Goal: Task Accomplishment & Management: Use online tool/utility

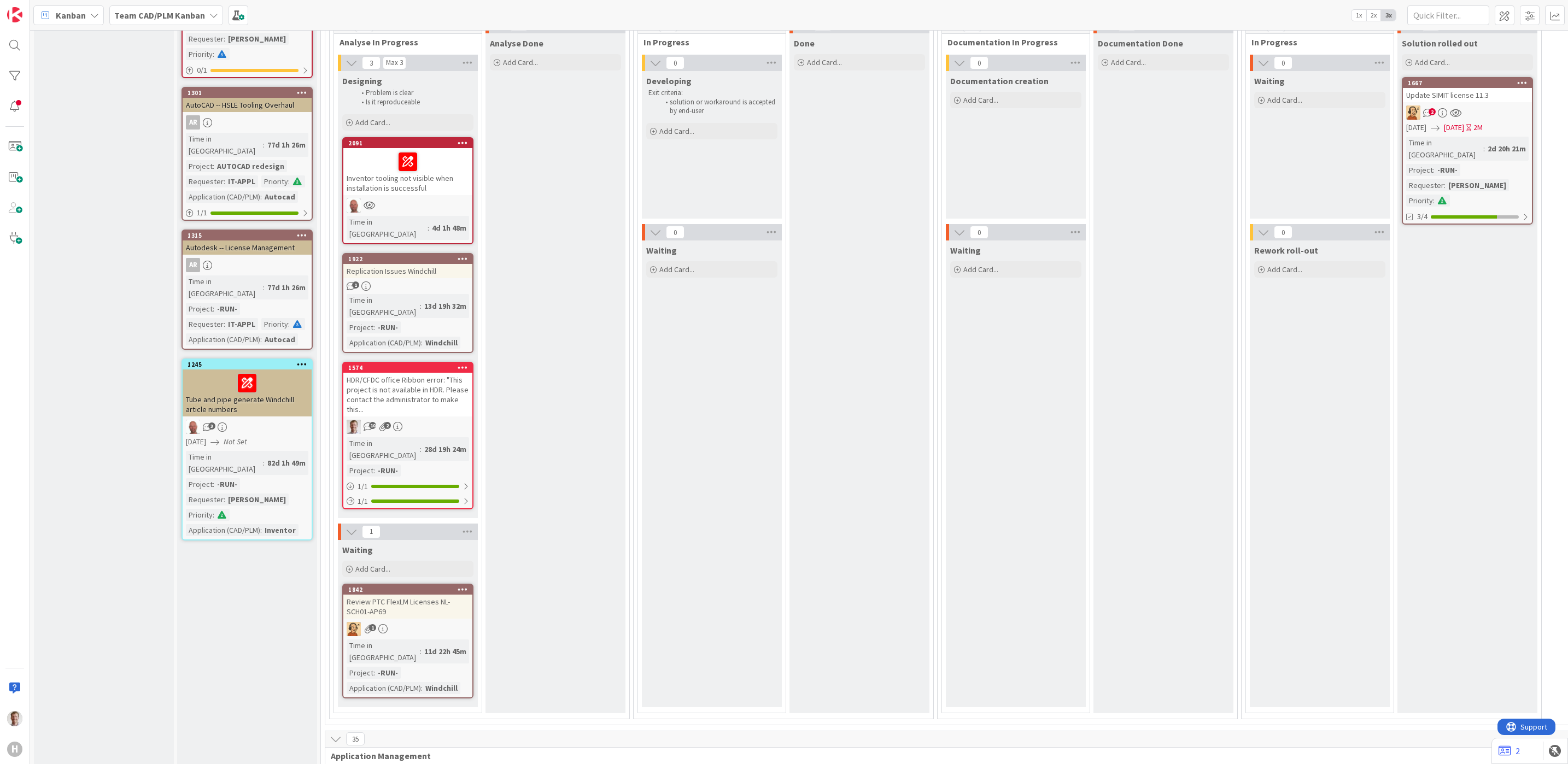
scroll to position [738, 0]
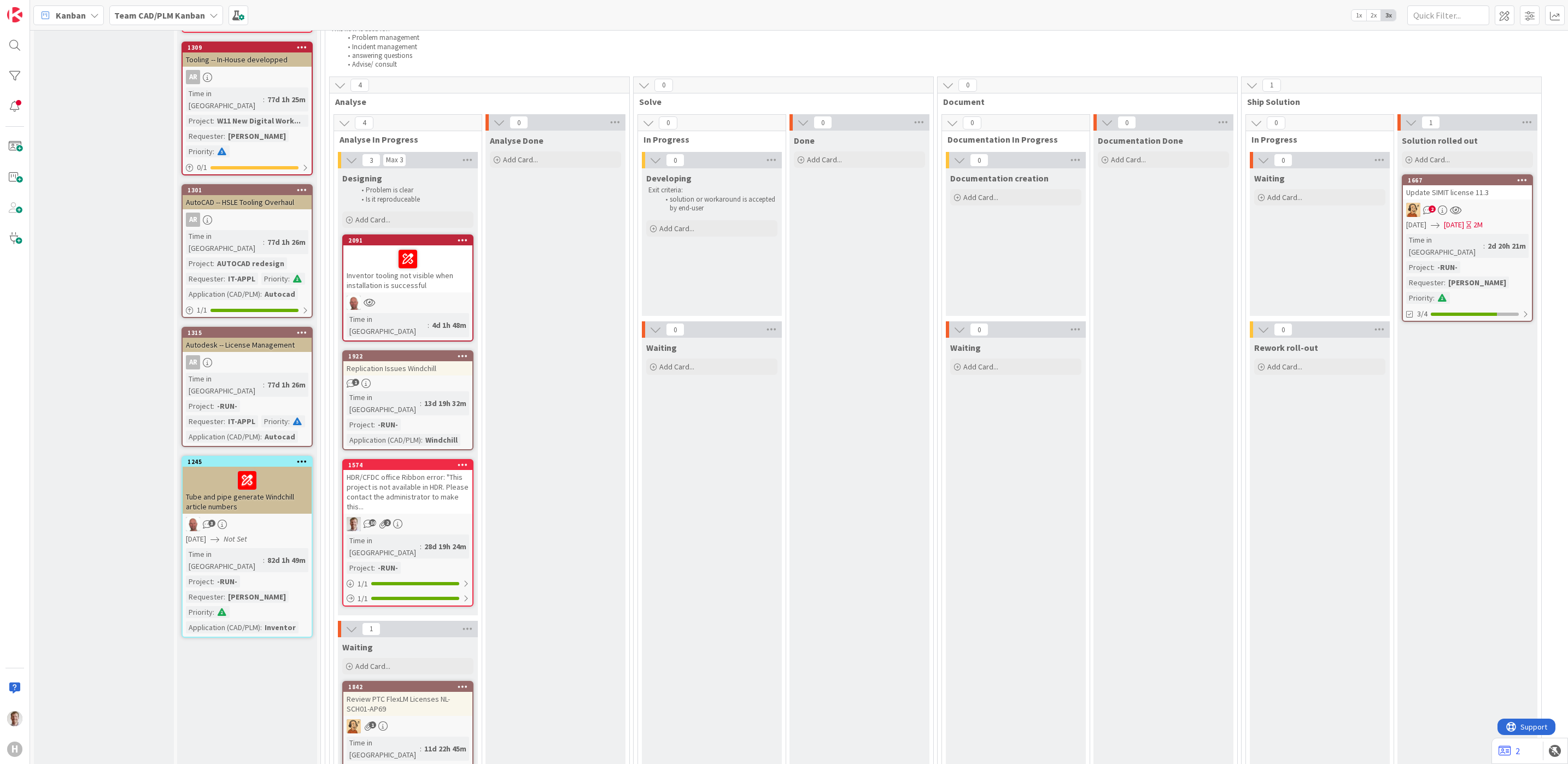
click at [418, 470] on div "HDR/CFDC office Ribbon error: "This project is not available in HDR. Please con…" at bounding box center [408, 492] width 129 height 43
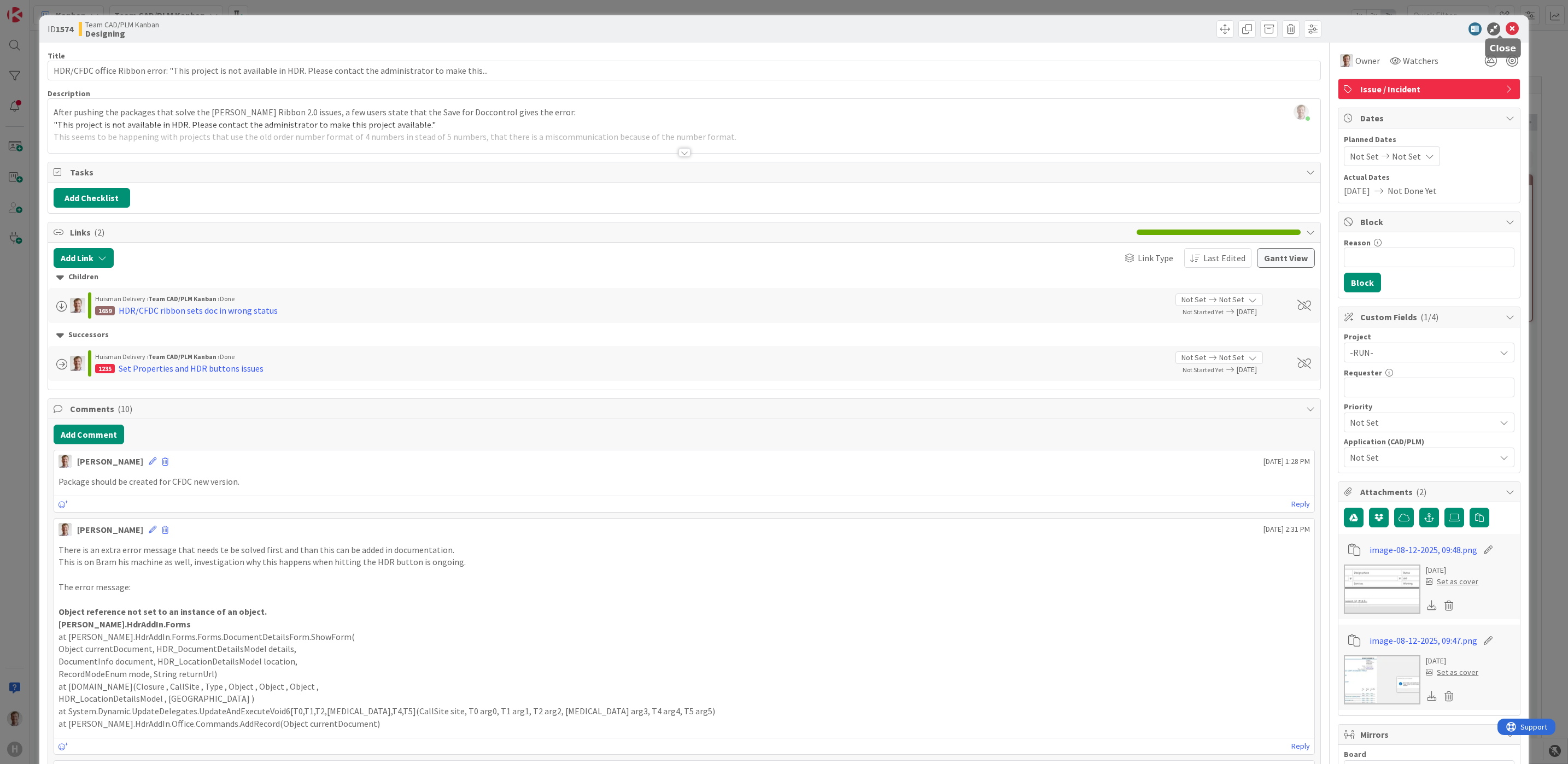
click at [1506, 30] on icon at bounding box center [1512, 29] width 13 height 13
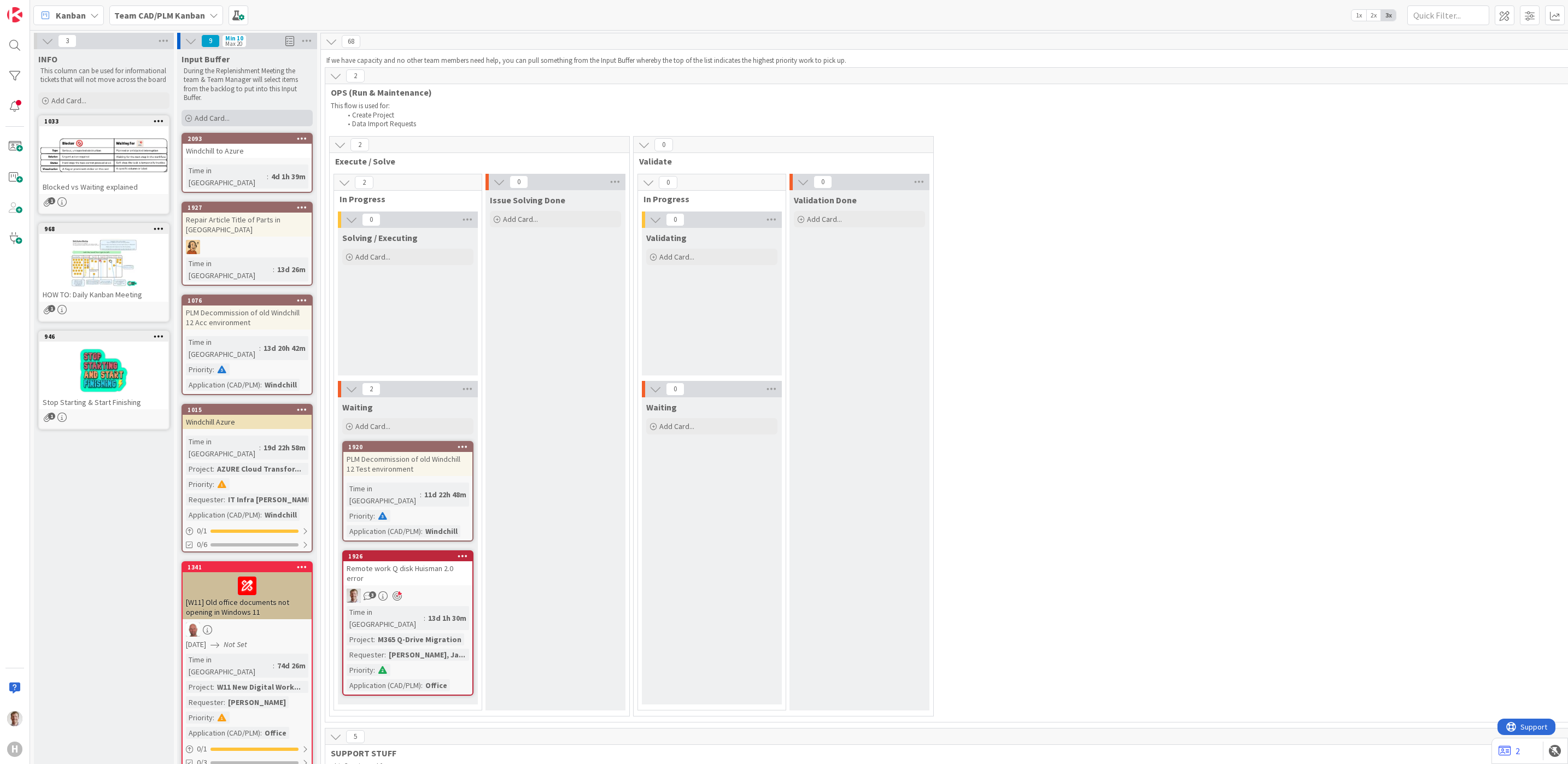
click at [222, 116] on span "Add Card..." at bounding box center [212, 118] width 35 height 10
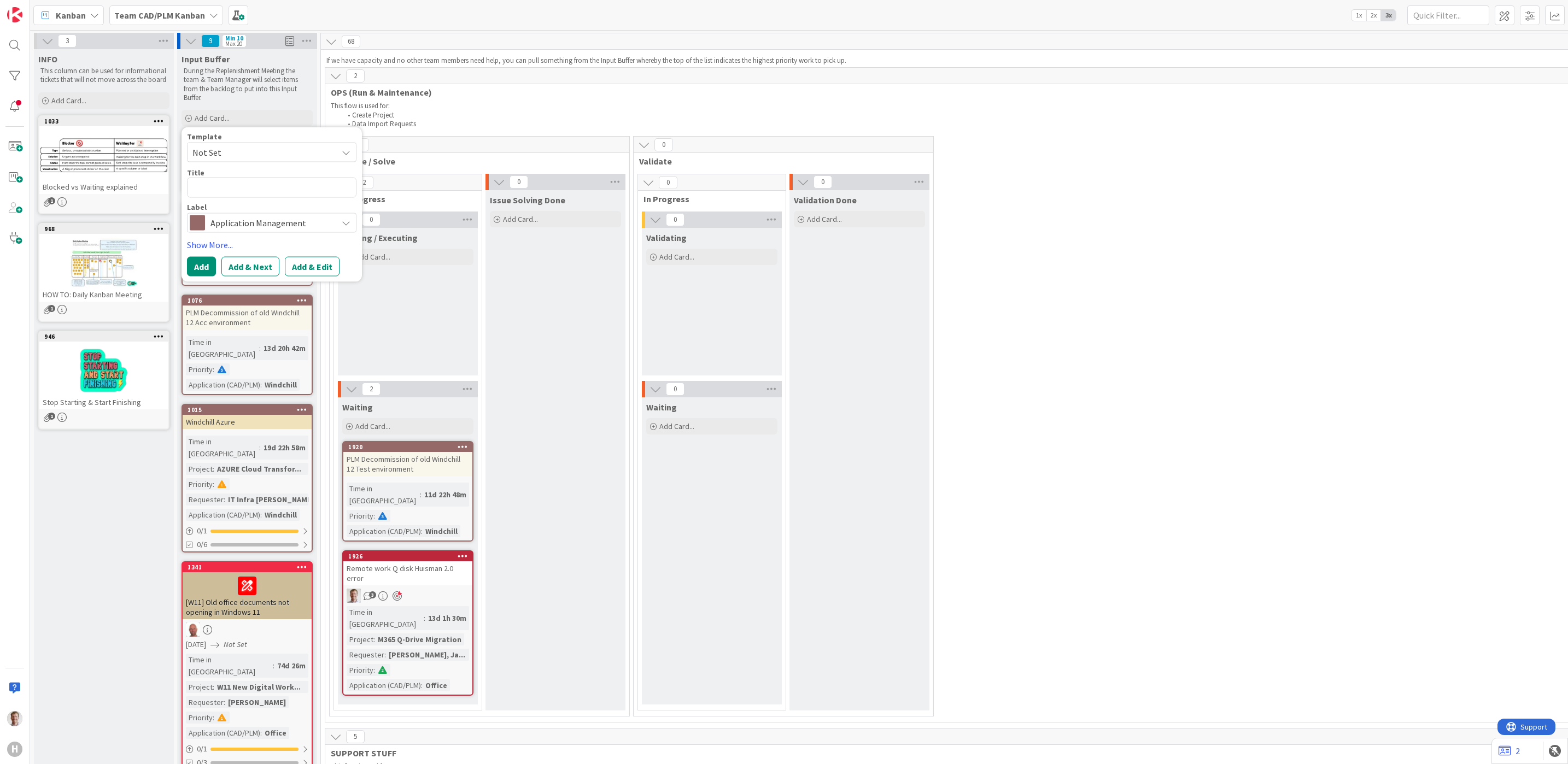
type textarea "x"
type textarea "c"
type textarea "x"
type textarea "cr"
type textarea "x"
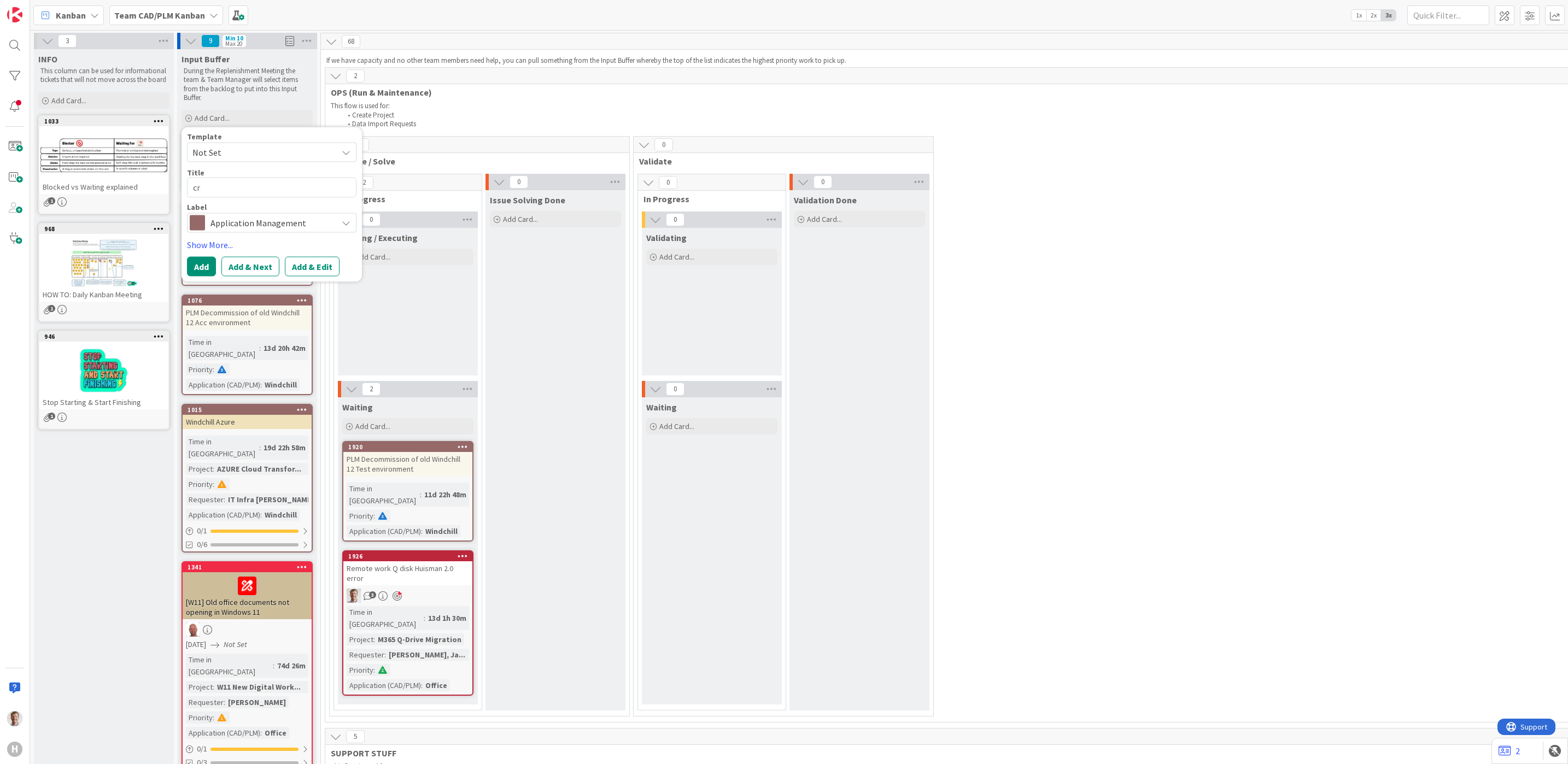
type textarea "cre"
type textarea "x"
type textarea "creo"
type textarea "x"
type textarea "creo"
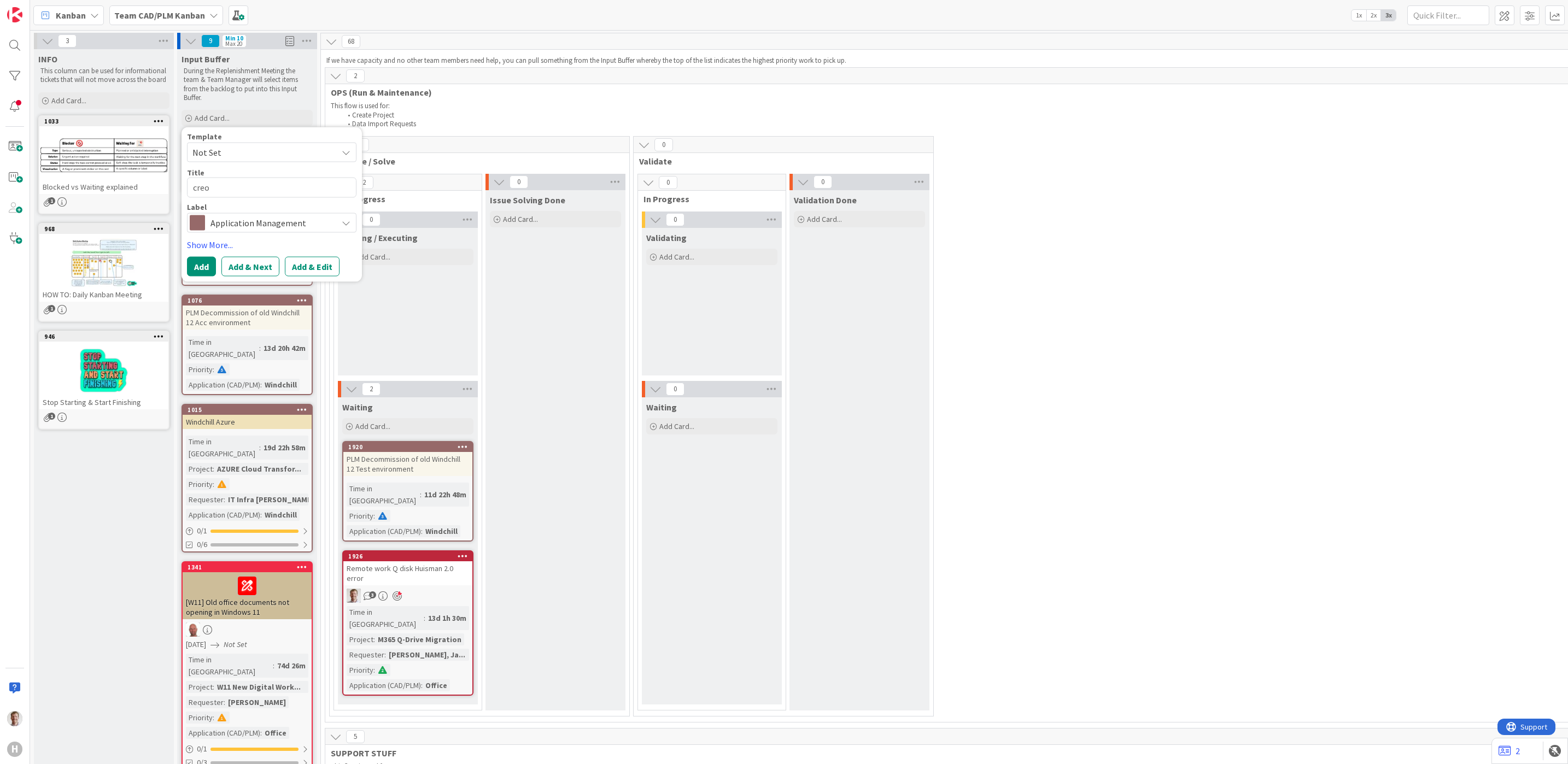
type textarea "x"
type textarea "creo i"
type textarea "x"
type textarea "creo il"
type textarea "x"
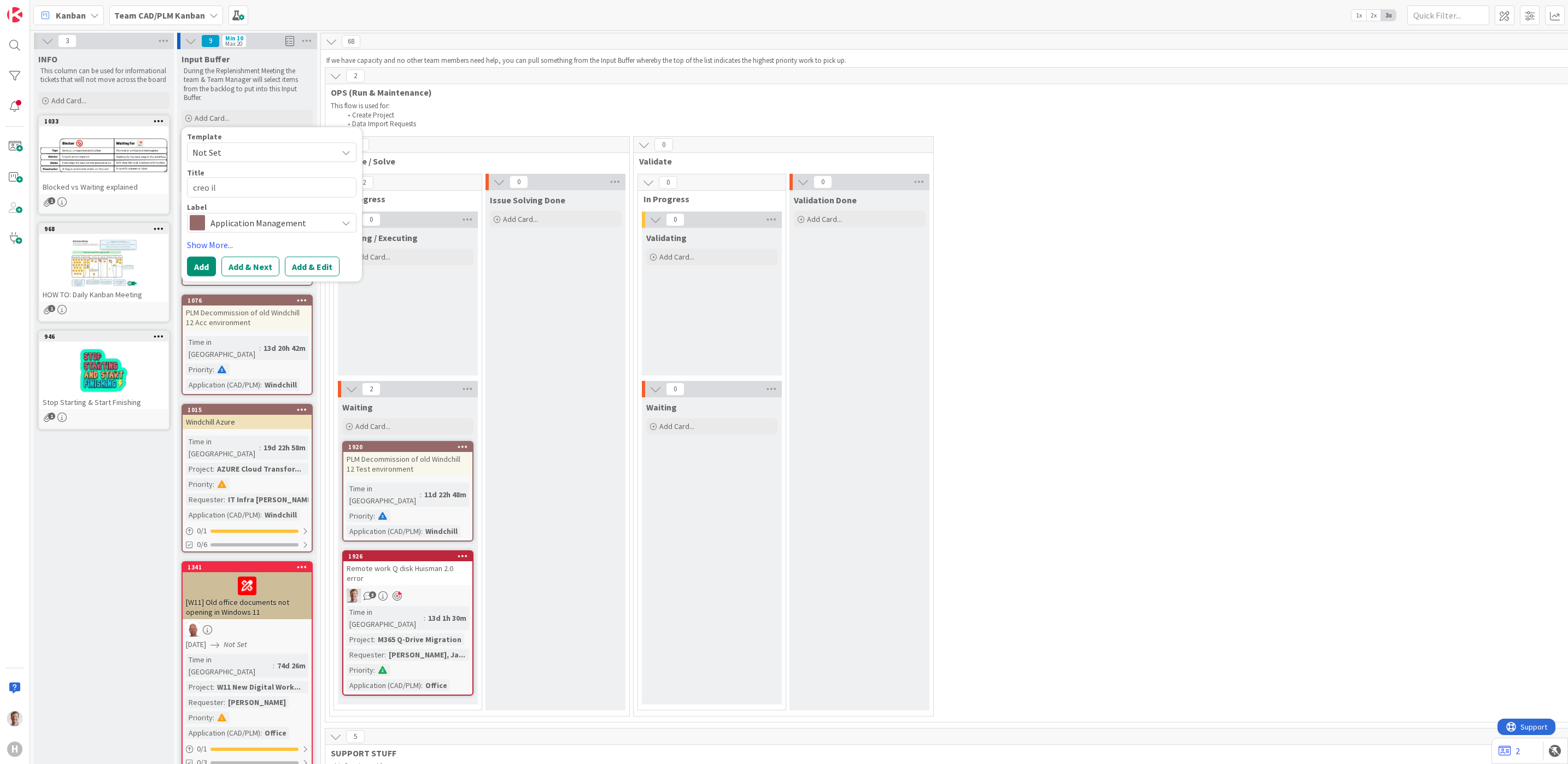
type textarea "creo ill"
type textarea "x"
type textarea "creo illu"
type textarea "x"
type textarea "creo illus"
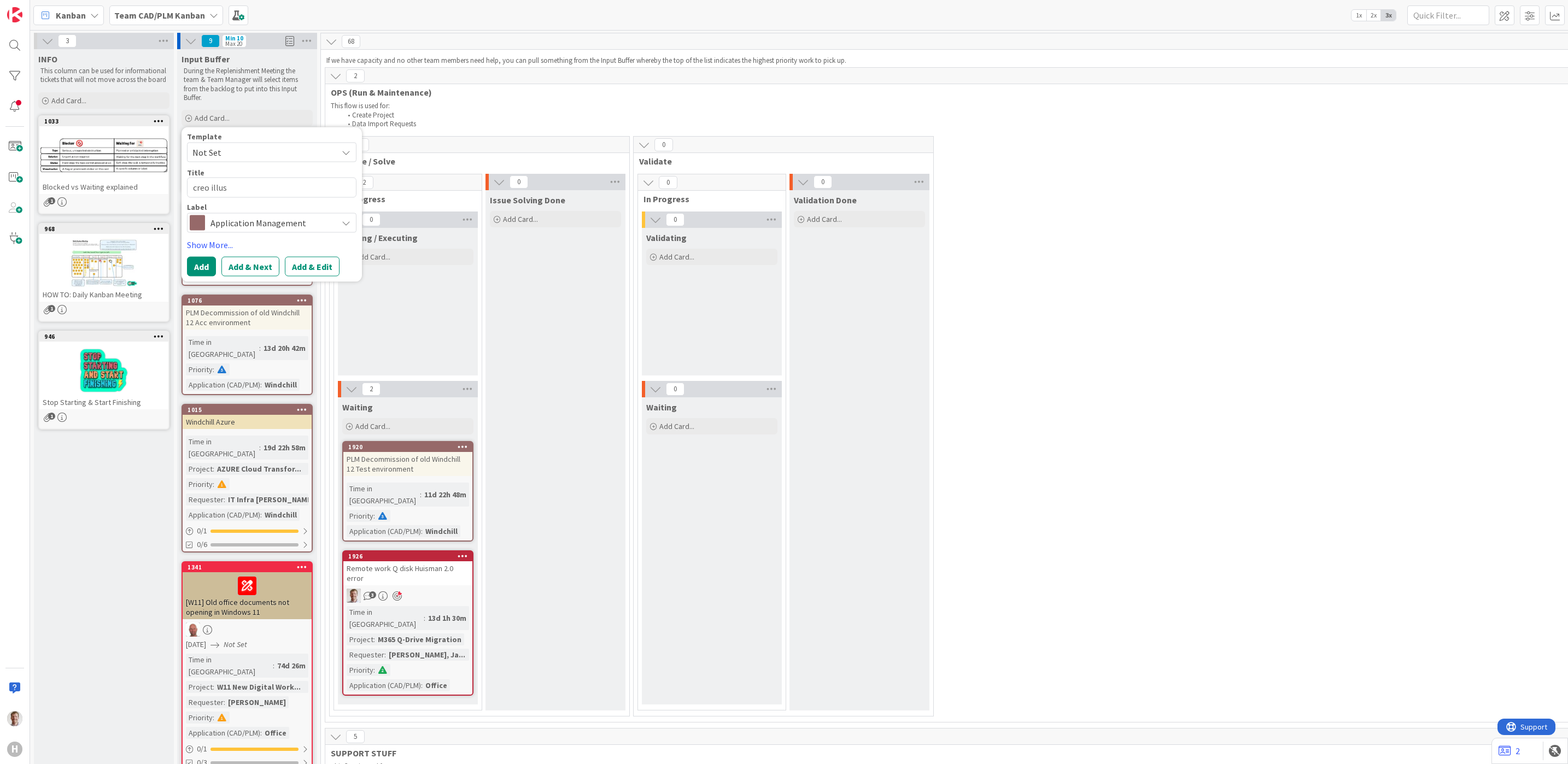
type textarea "x"
type textarea "creo illust"
type textarea "x"
type textarea "creo illustr"
type textarea "x"
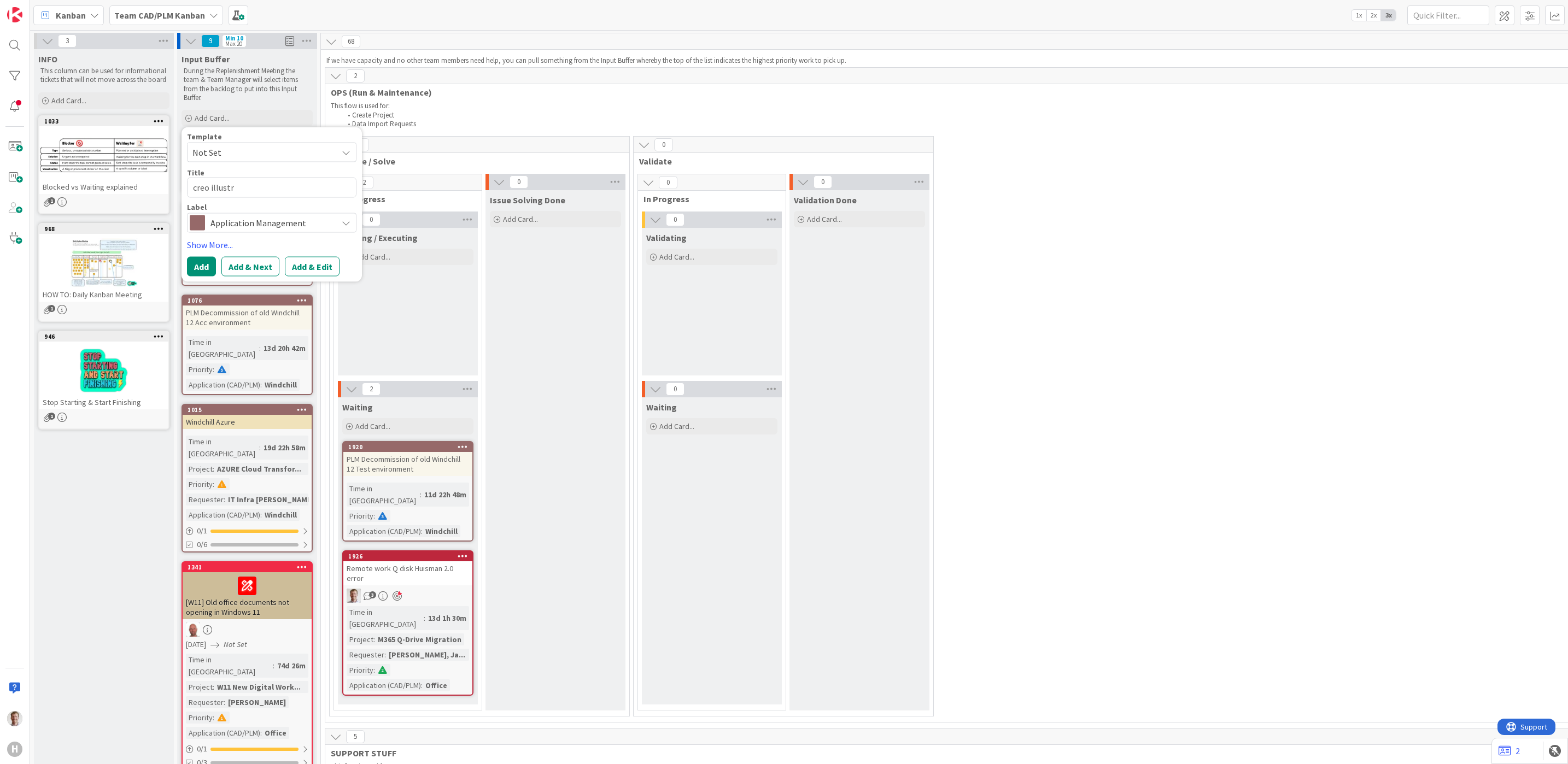
type textarea "creo illustra"
type textarea "x"
type textarea "creo illustrat"
type textarea "x"
type textarea "creo illustrate"
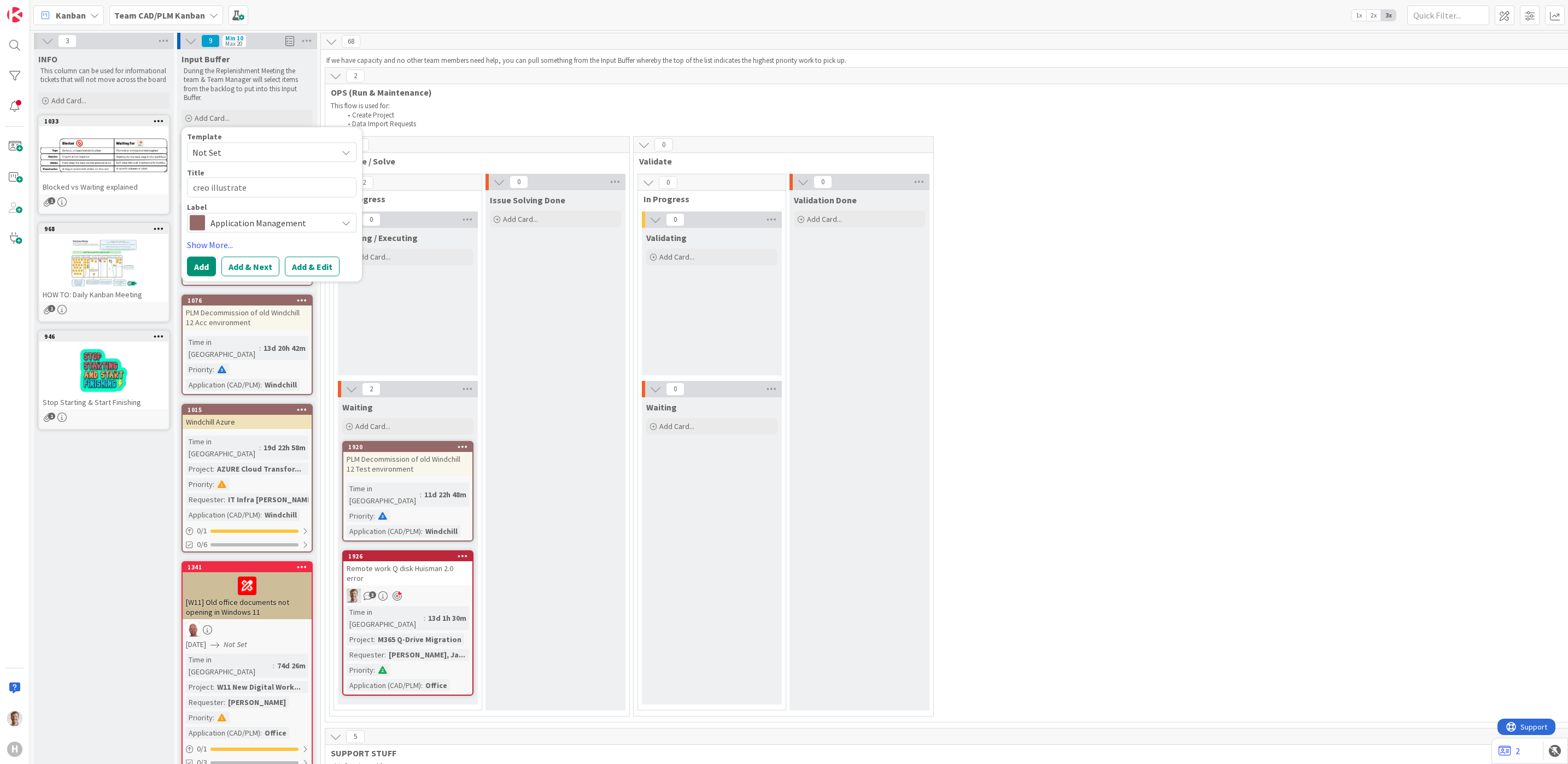
type textarea "x"
type textarea "creo illustrate p"
type textarea "x"
type textarea "creo illustrate pa"
type textarea "x"
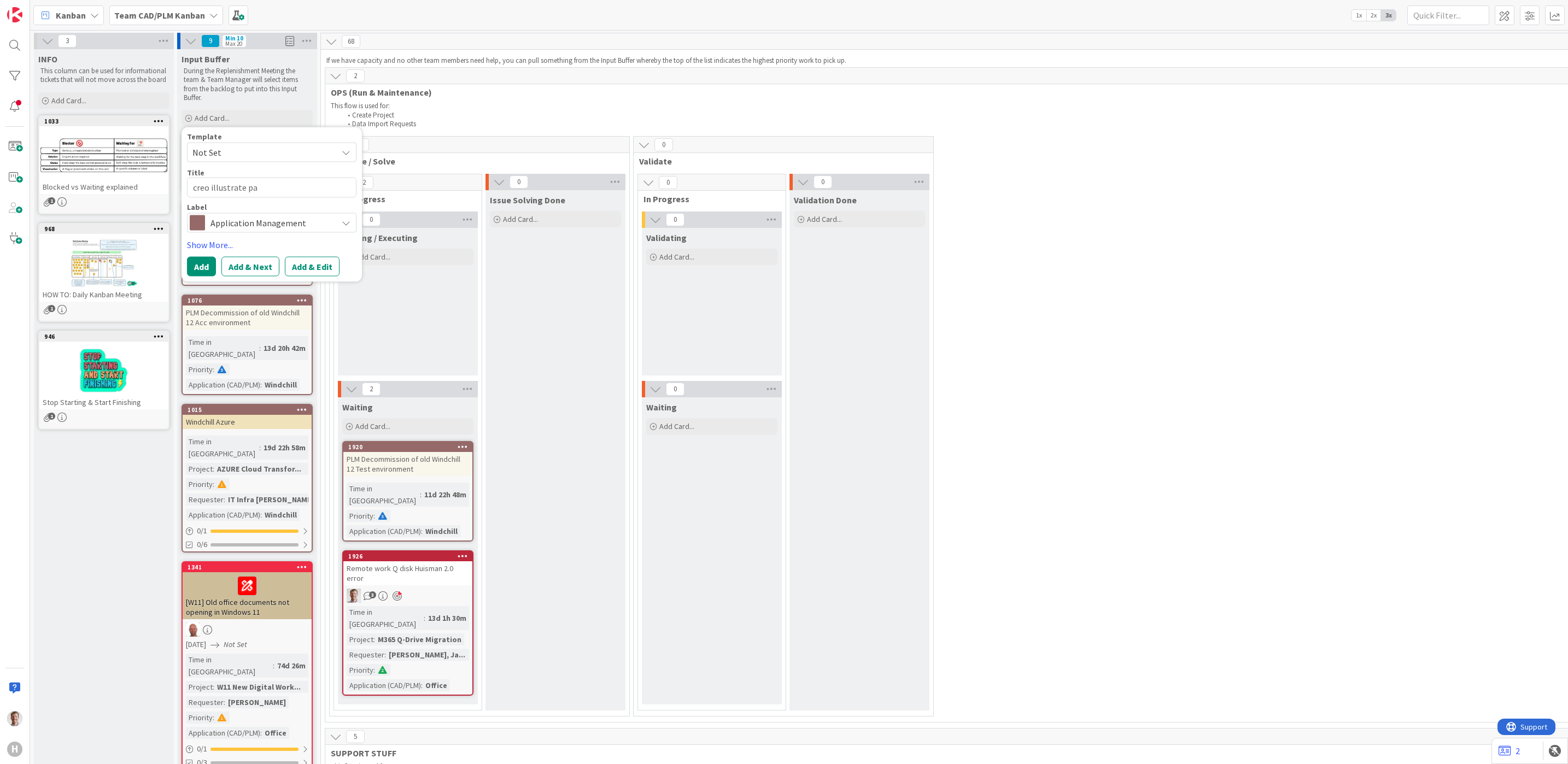
type textarea "creo illustrate pac"
type textarea "x"
type textarea "creo illustrate pack"
type textarea "x"
type textarea "creo illustrate packa"
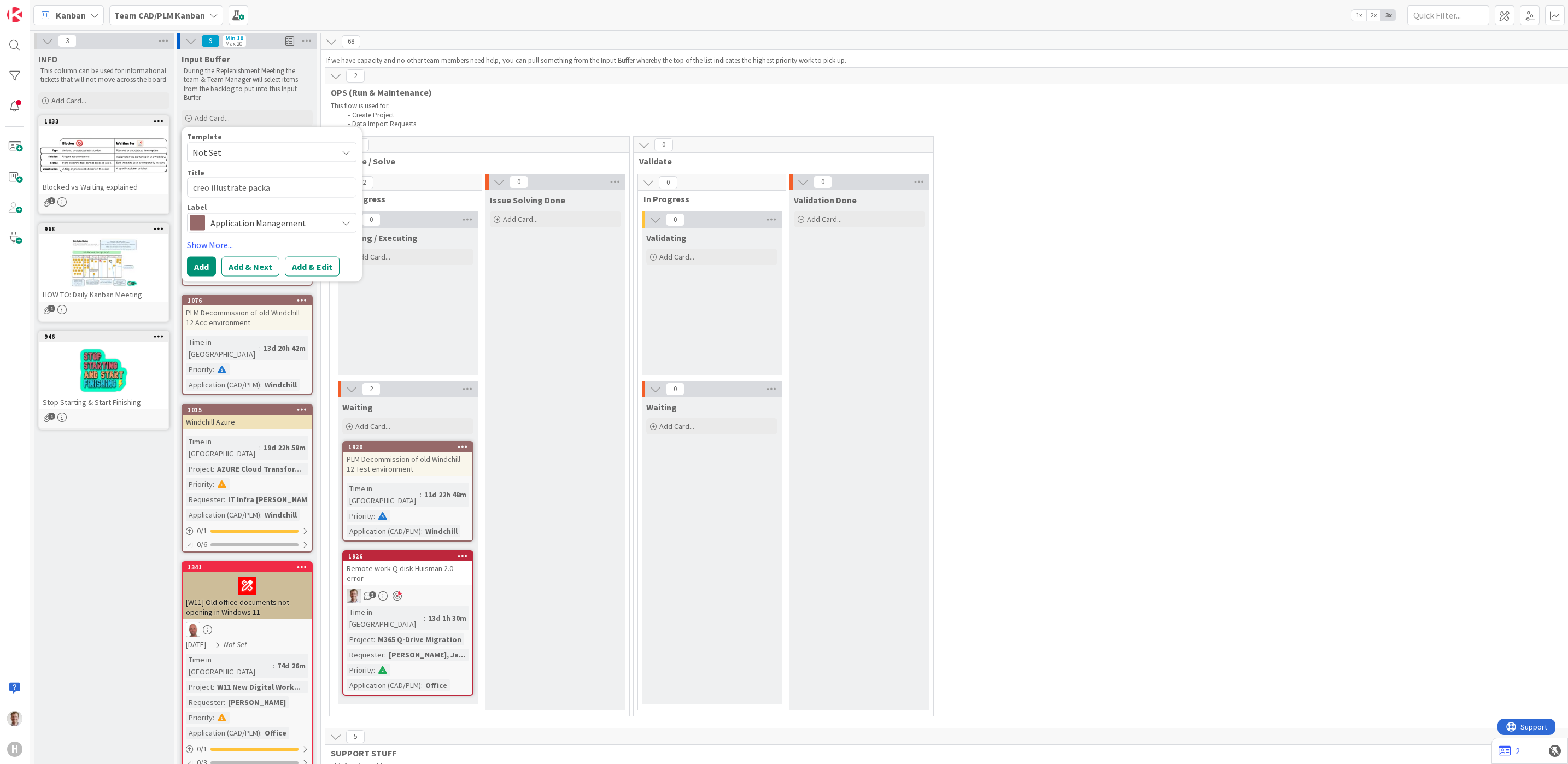
type textarea "x"
type textarea "creo illustrate packag"
type textarea "x"
type textarea "creo illustrate package"
click at [317, 264] on button "Add & Edit" at bounding box center [312, 267] width 55 height 20
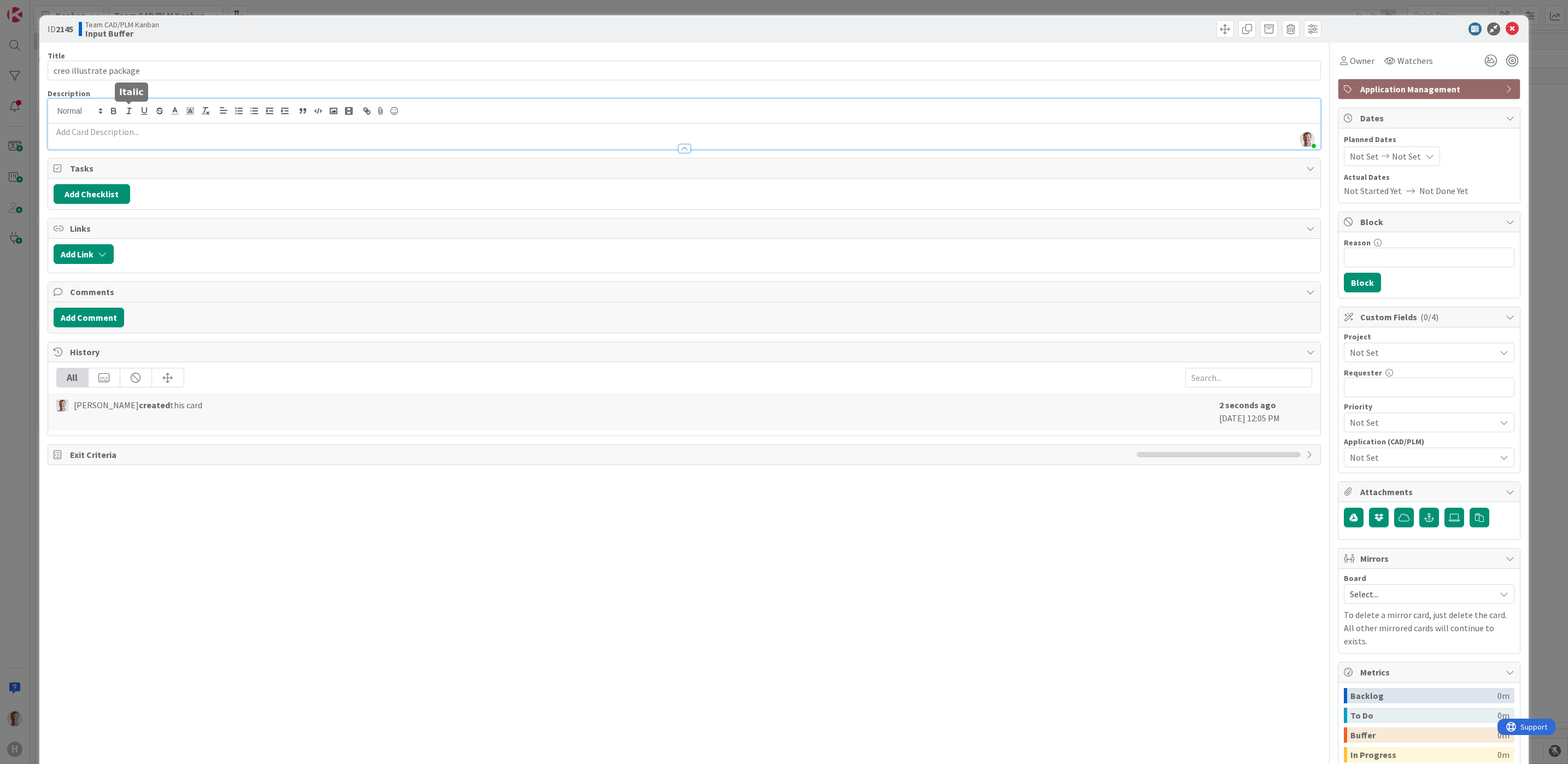
click at [127, 108] on div "[PERSON_NAME] just joined" at bounding box center [684, 124] width 1273 height 50
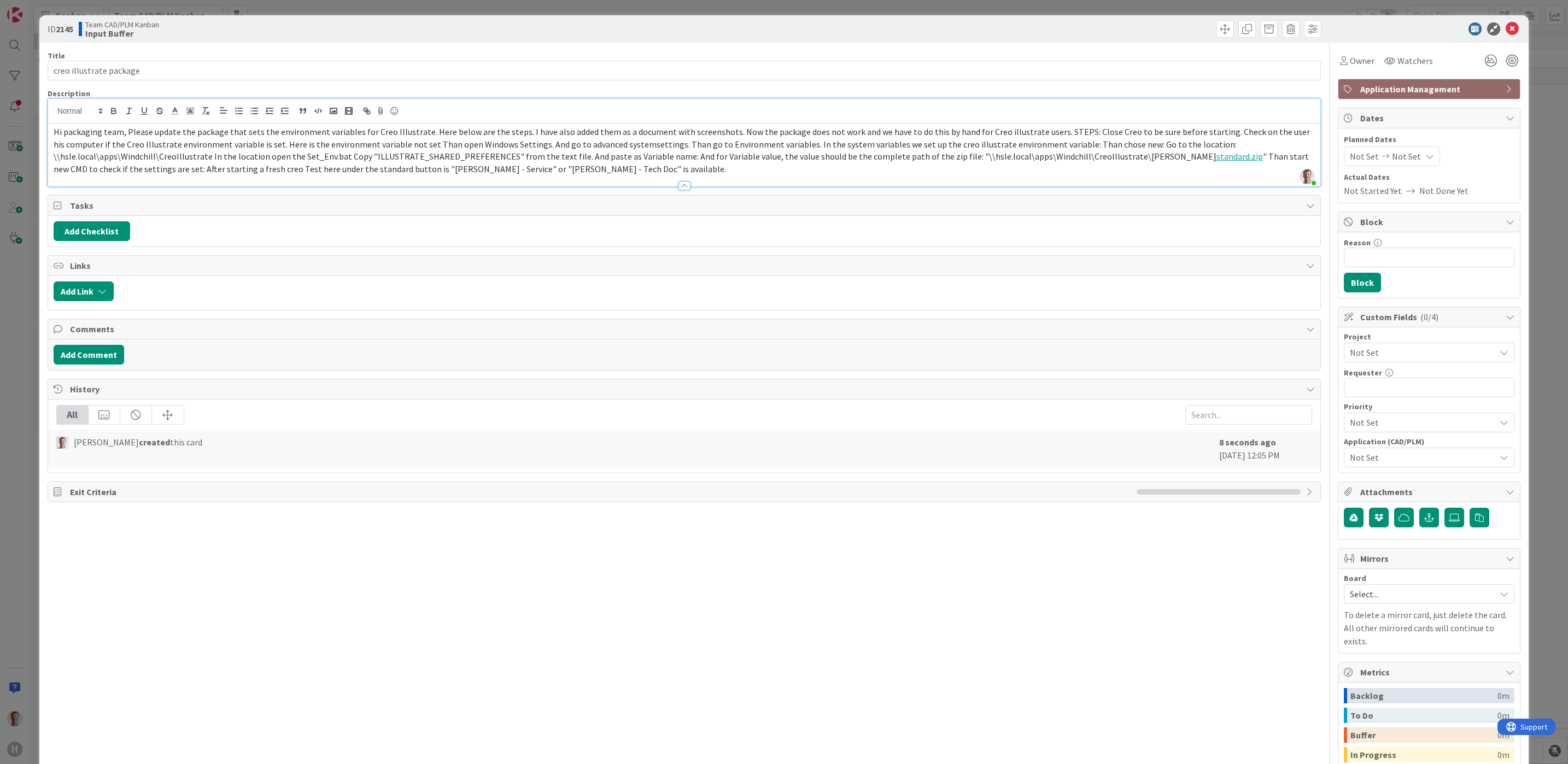
click at [597, 172] on p "Hi packaging team, Please update the package that sets the environment variable…" at bounding box center [684, 151] width 1262 height 50
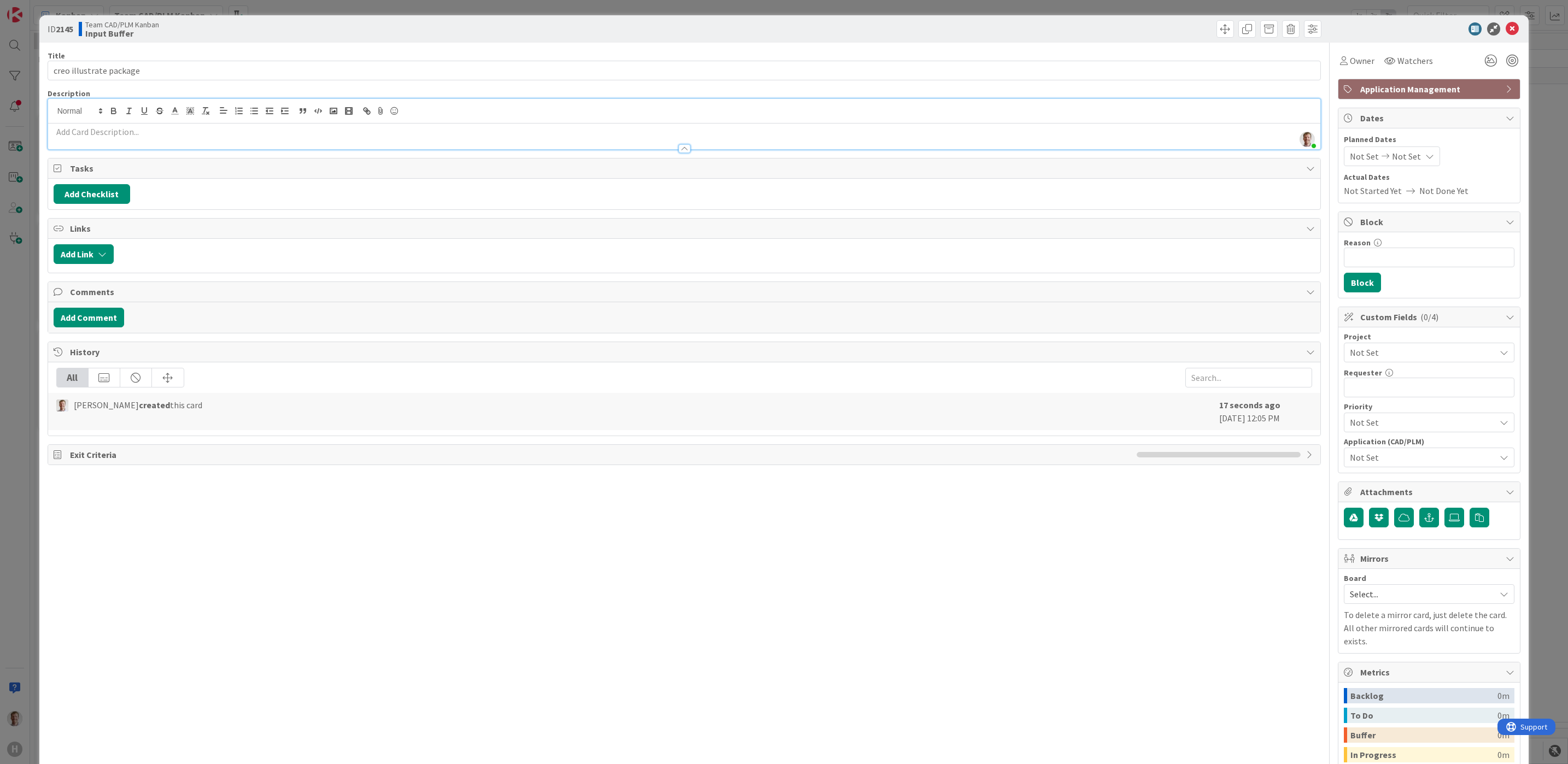
drag, startPoint x: 97, startPoint y: 138, endPoint x: 95, endPoint y: 133, distance: 5.4
click at [380, 110] on icon at bounding box center [381, 110] width 13 height 15
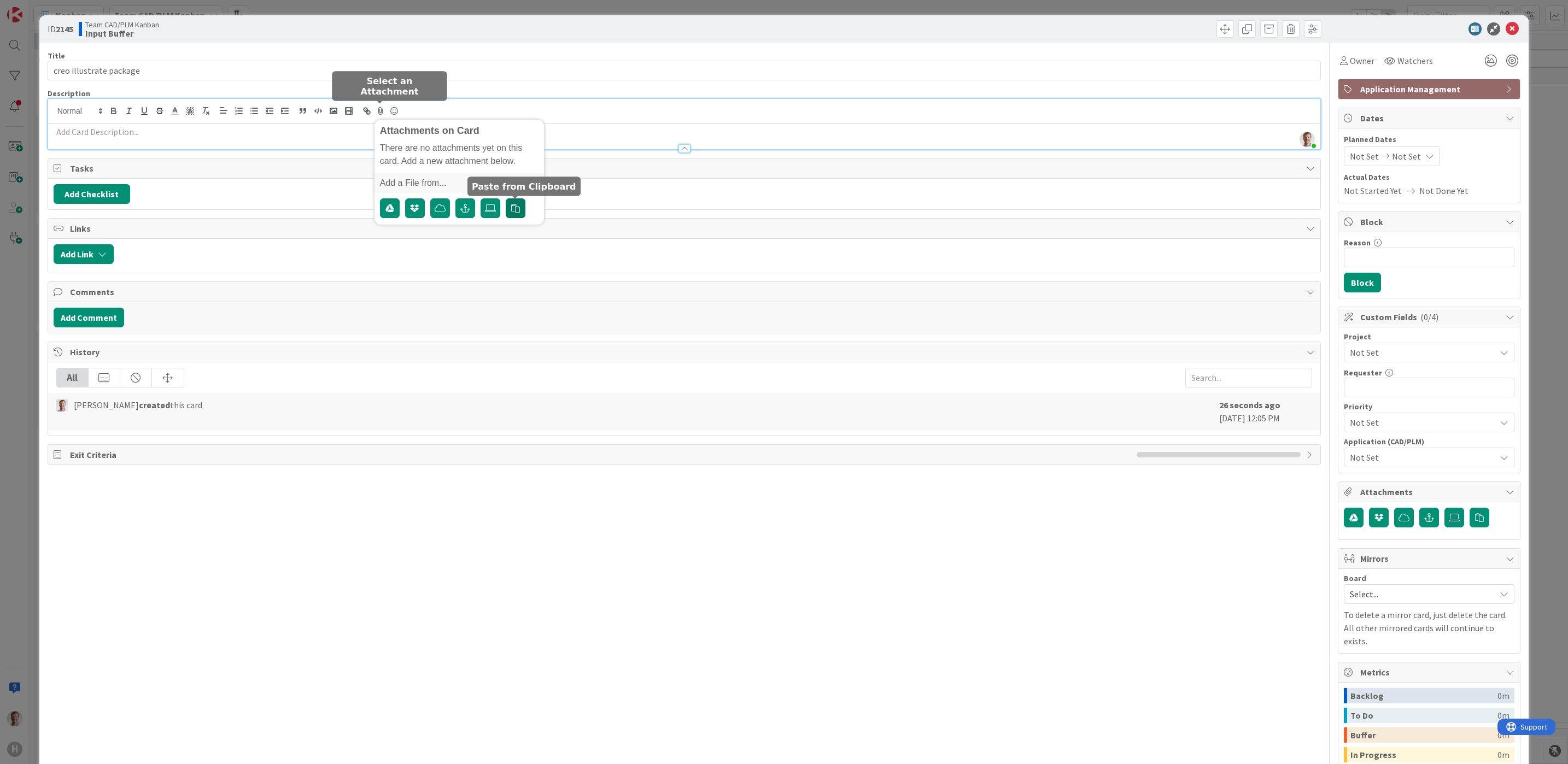
click at [516, 210] on icon "button" at bounding box center [515, 208] width 9 height 9
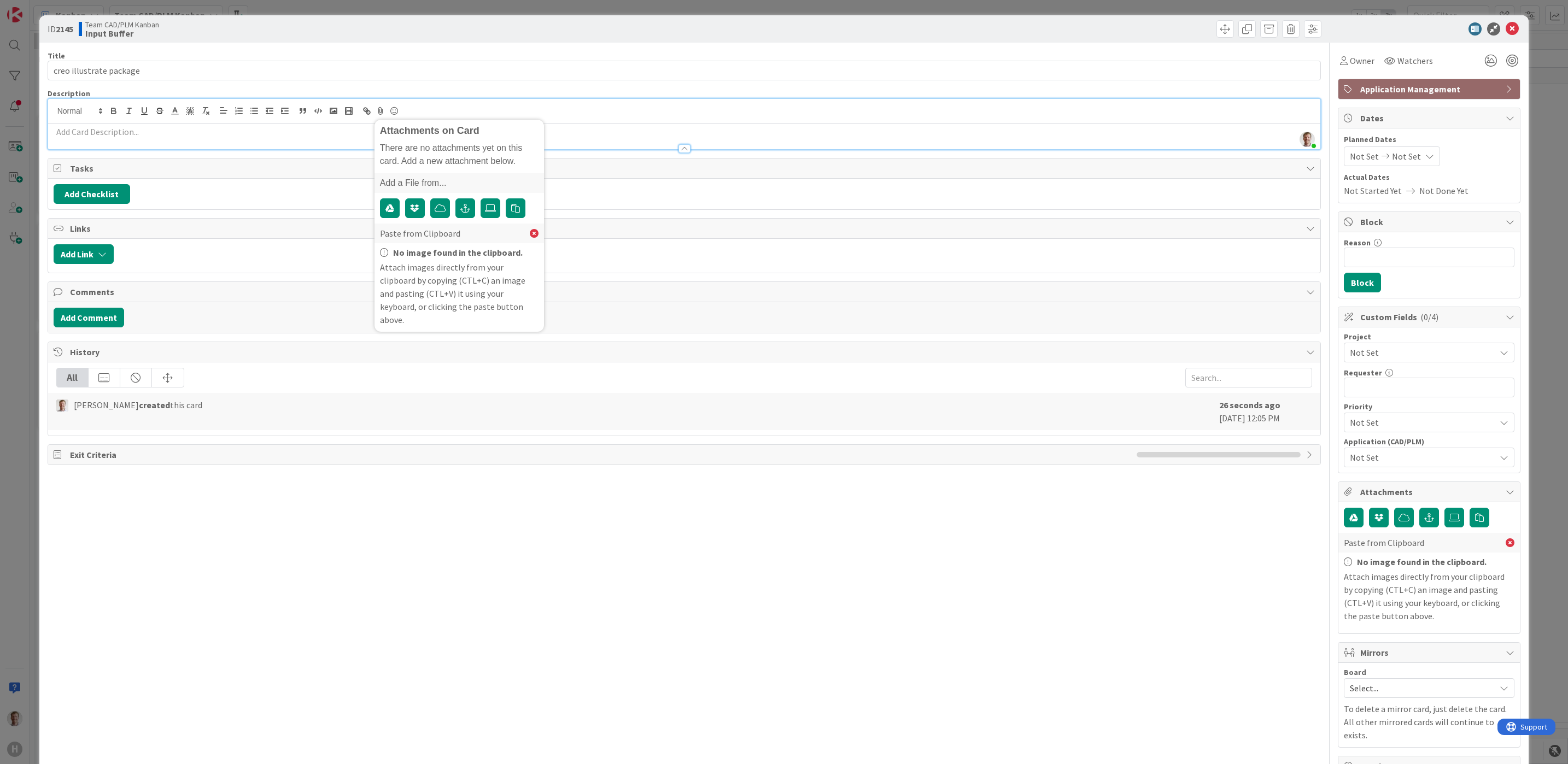
click at [184, 135] on p at bounding box center [684, 131] width 1262 height 12
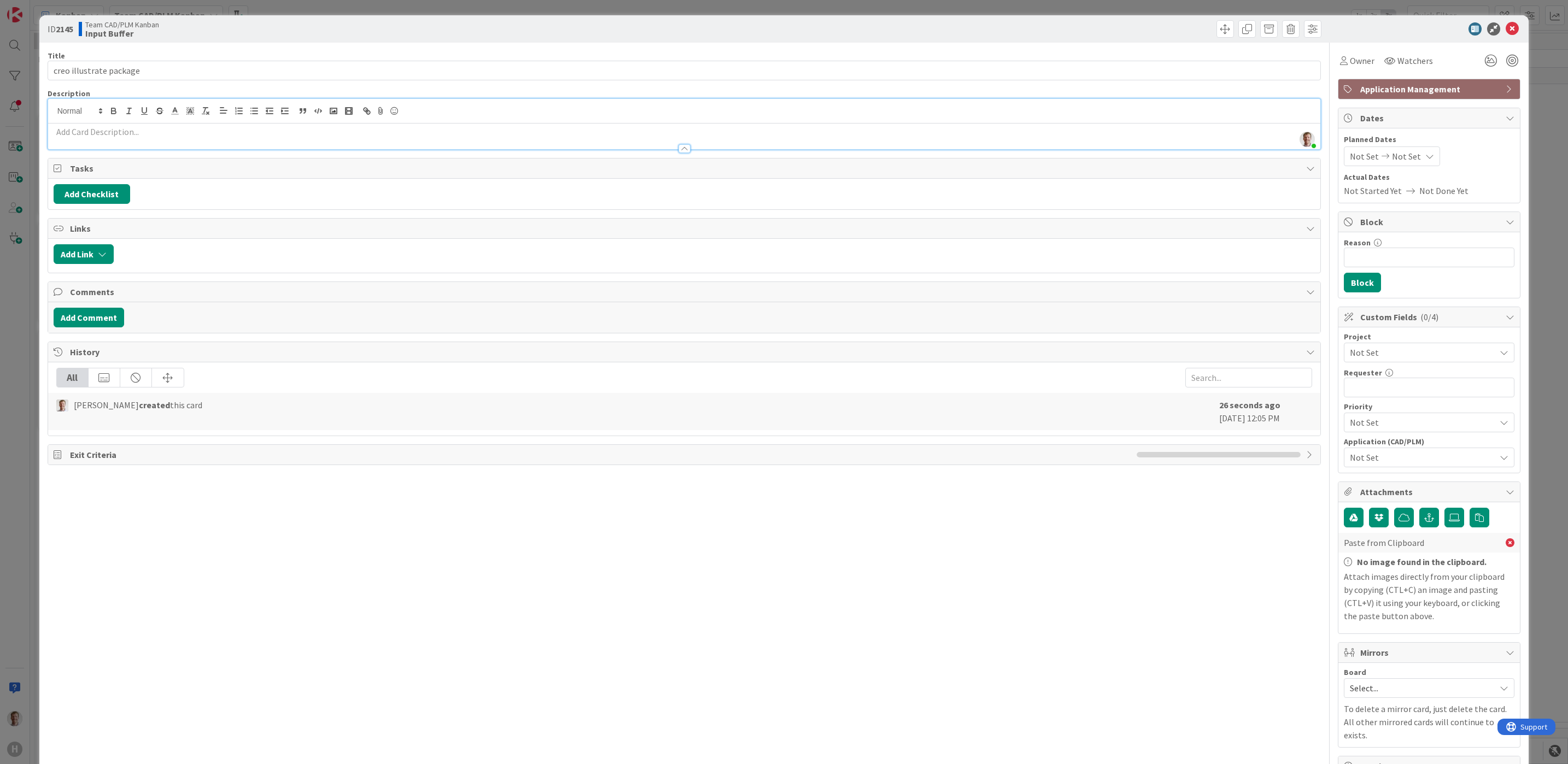
drag, startPoint x: 639, startPoint y: 144, endPoint x: 629, endPoint y: 174, distance: 31.6
click at [629, 174] on div "Title 23 / 128 creo illustrate package Description [PERSON_NAME] just joined At…" at bounding box center [684, 503] width 1273 height 920
click at [482, 135] on p at bounding box center [684, 131] width 1262 height 12
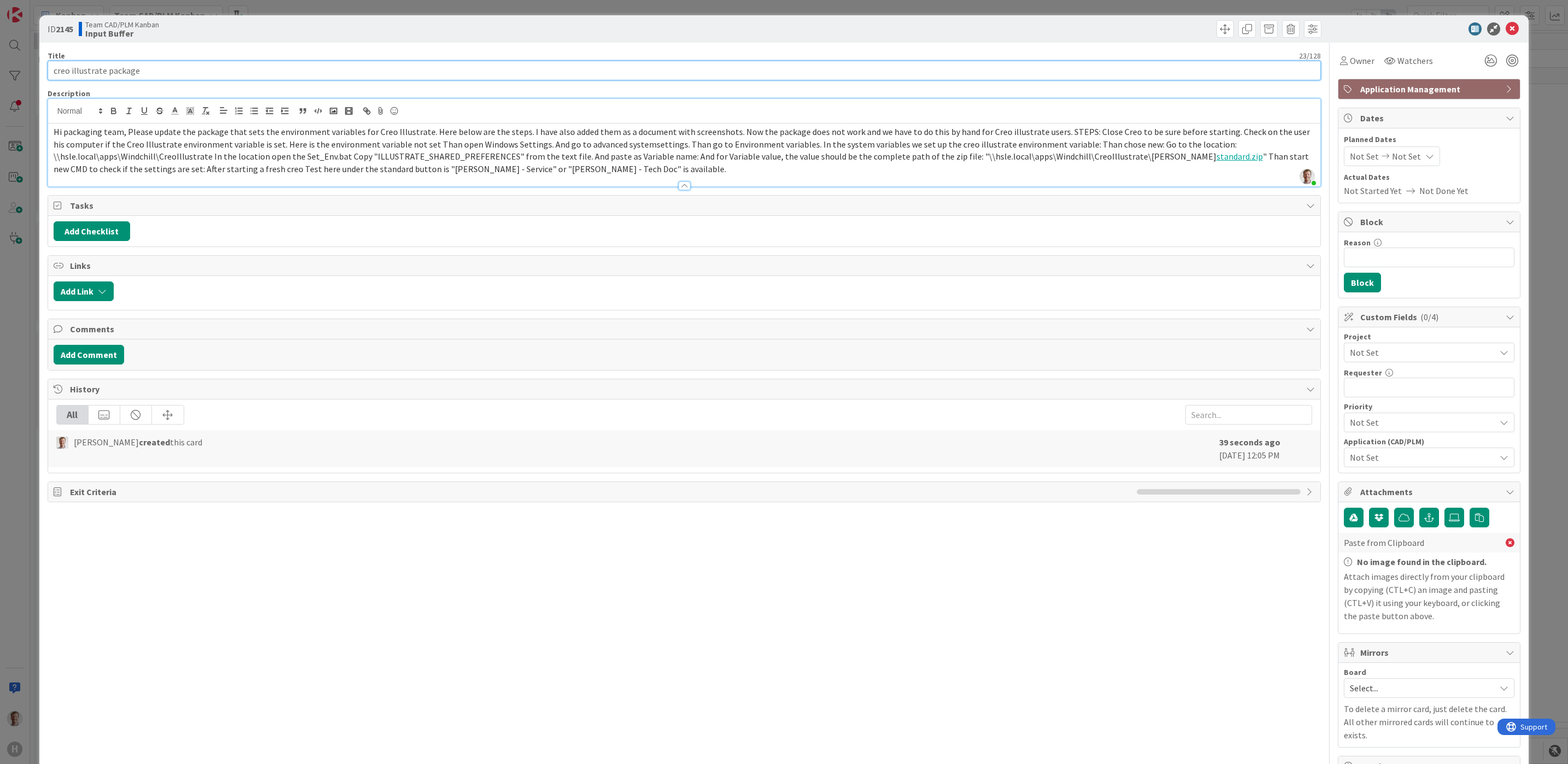
drag, startPoint x: 137, startPoint y: 66, endPoint x: 7, endPoint y: 68, distance: 130.0
click at [7, 68] on div "ID 2145 Team CAD/PLM Kanban Input Buffer Title 23 / 128 creo illustrate package…" at bounding box center [784, 382] width 1568 height 764
paste input "Package update request for setting Creo Illustrate Environment variabl"
type input "Package update request for setting Creo Illustrate Environment variable"
click at [84, 356] on button "Add Comment" at bounding box center [88, 354] width 70 height 20
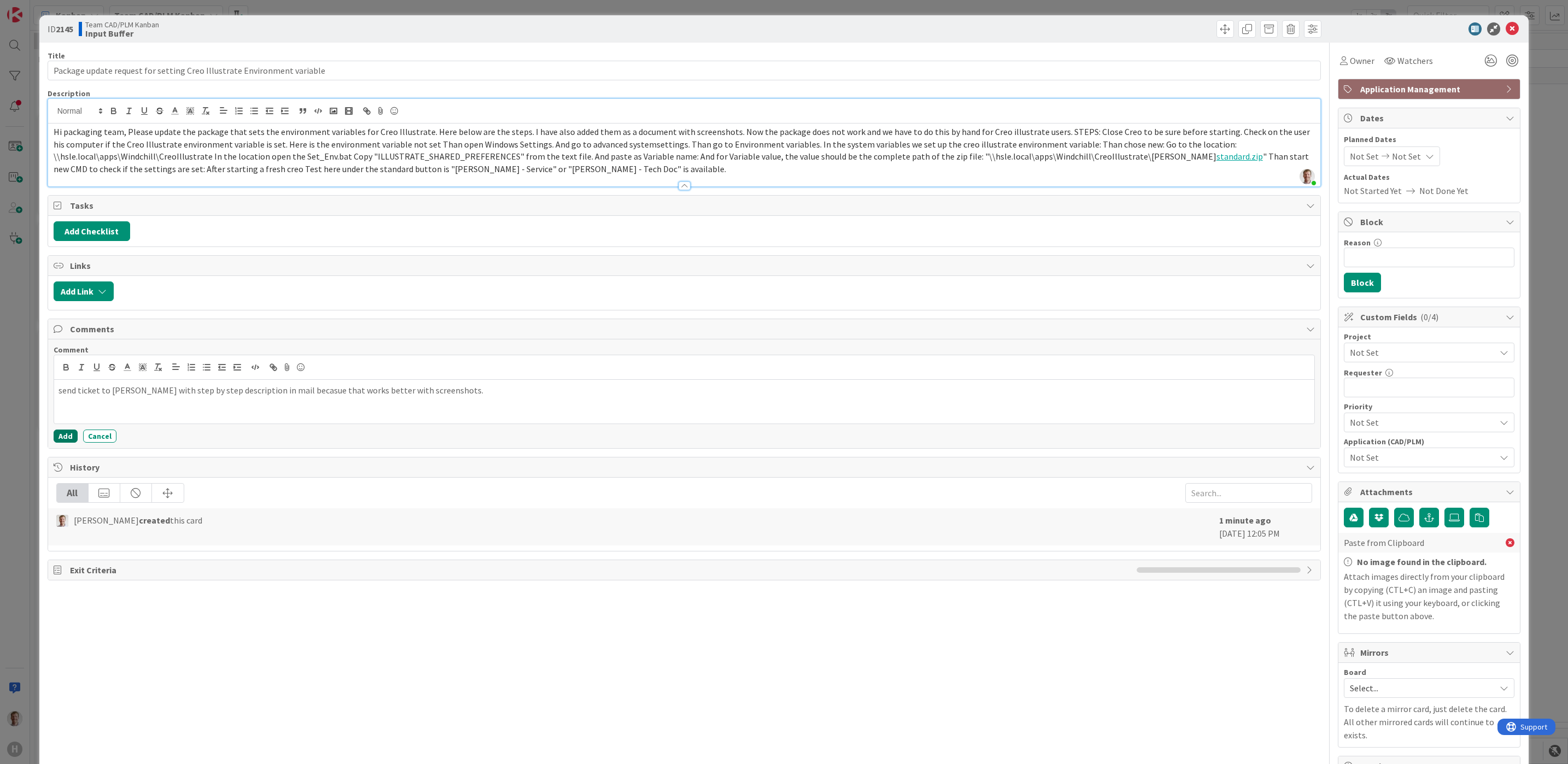
click at [63, 442] on button "Add" at bounding box center [65, 436] width 24 height 13
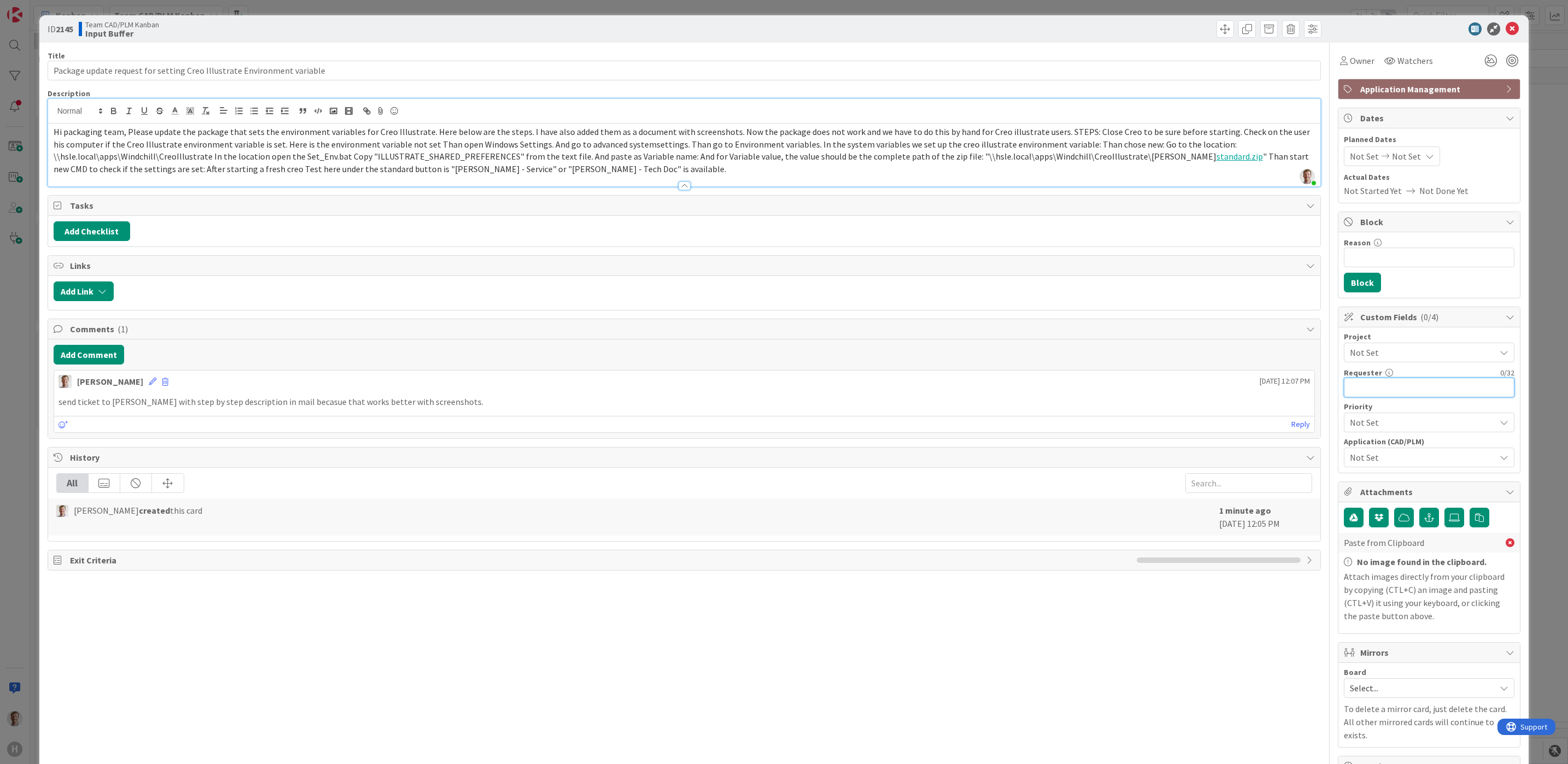
click at [1425, 391] on input "text" at bounding box center [1429, 387] width 170 height 20
type input "Bram"
click at [1416, 428] on span "Not Set" at bounding box center [1419, 422] width 140 height 15
click at [1391, 535] on span "Low" at bounding box center [1444, 527] width 127 height 16
click at [1432, 464] on span "Not Set" at bounding box center [1422, 458] width 145 height 13
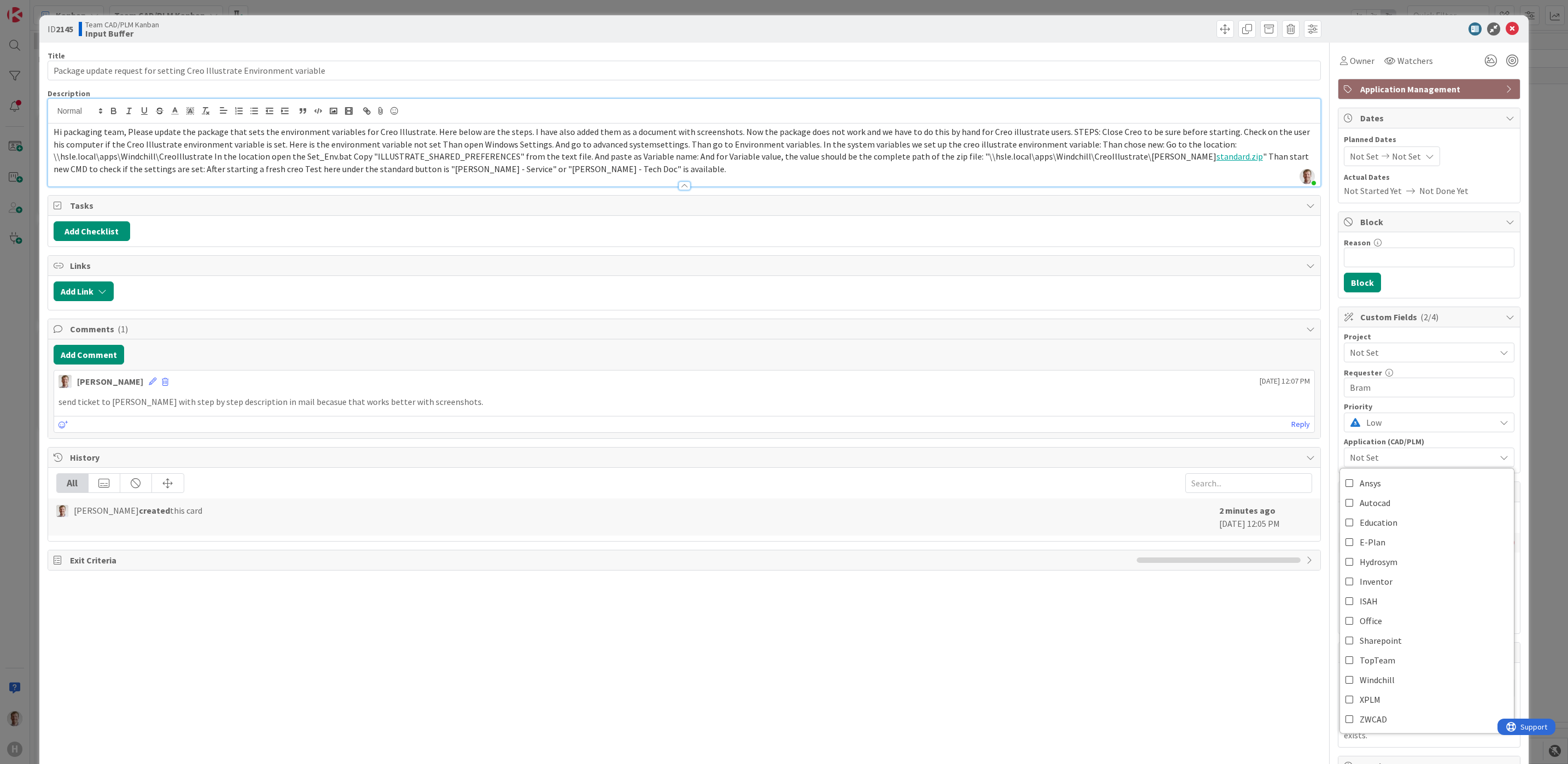
click at [1104, 618] on div "Title 71 / 128 Package update request for setting Creo Illustrate Environment v…" at bounding box center [684, 503] width 1273 height 920
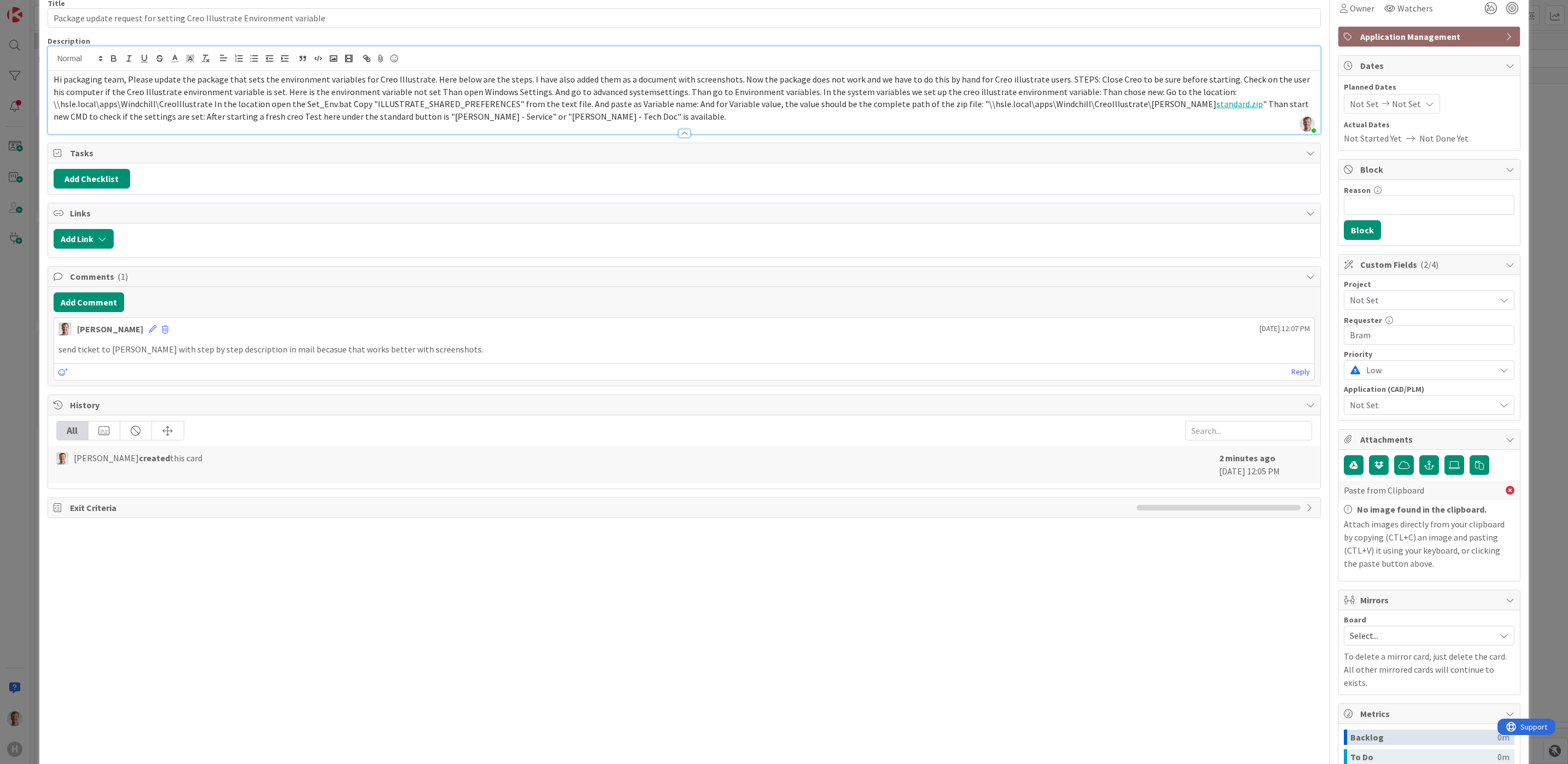
scroll to position [164, 0]
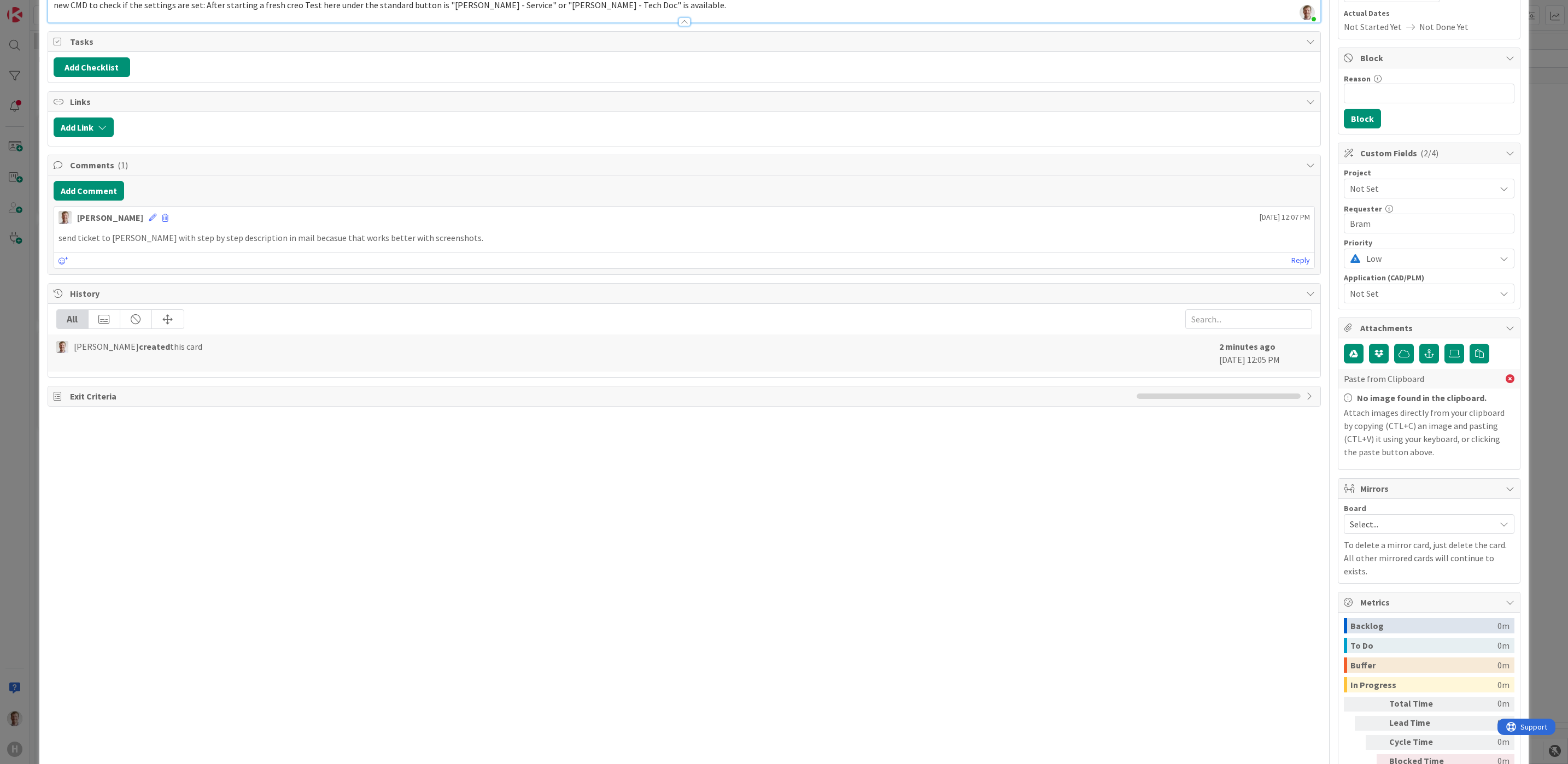
click at [1384, 519] on div "Select..." at bounding box center [1429, 524] width 170 height 20
click at [1227, 532] on div "Title 71 / 128 Package update request for setting Creo Illustrate Environment v…" at bounding box center [684, 339] width 1273 height 920
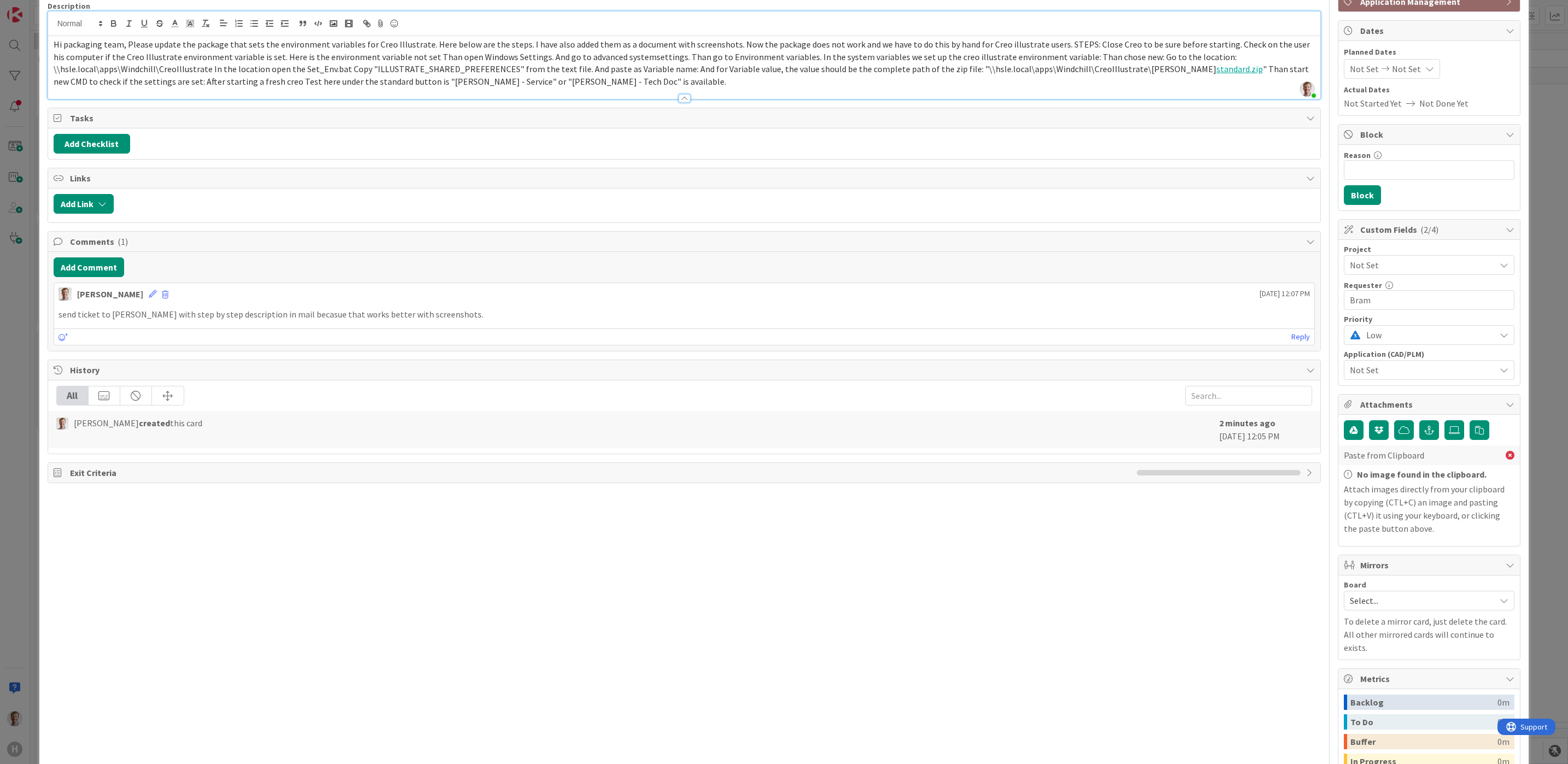
scroll to position [0, 0]
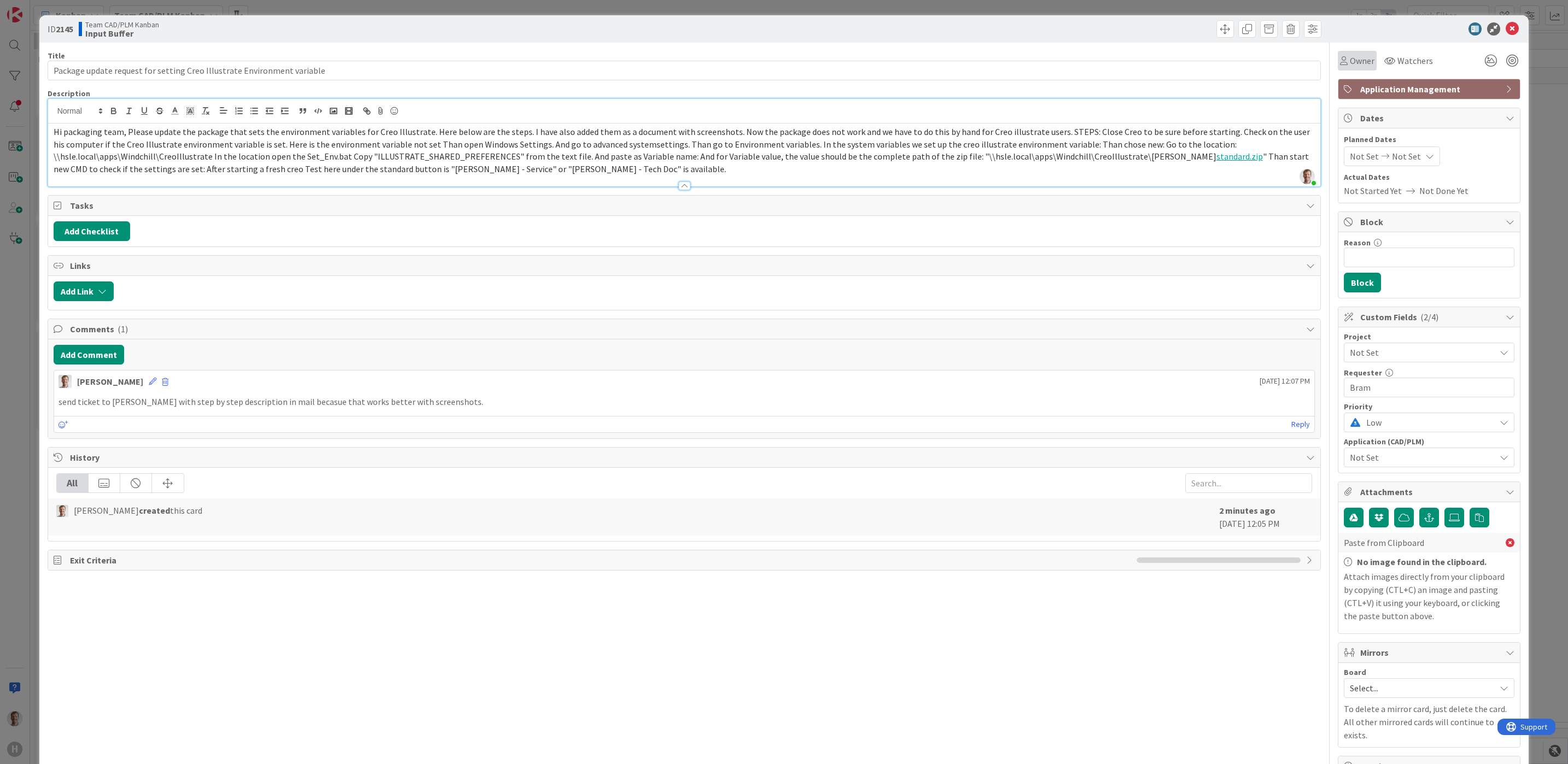
click at [1350, 57] on span "Owner" at bounding box center [1361, 60] width 24 height 13
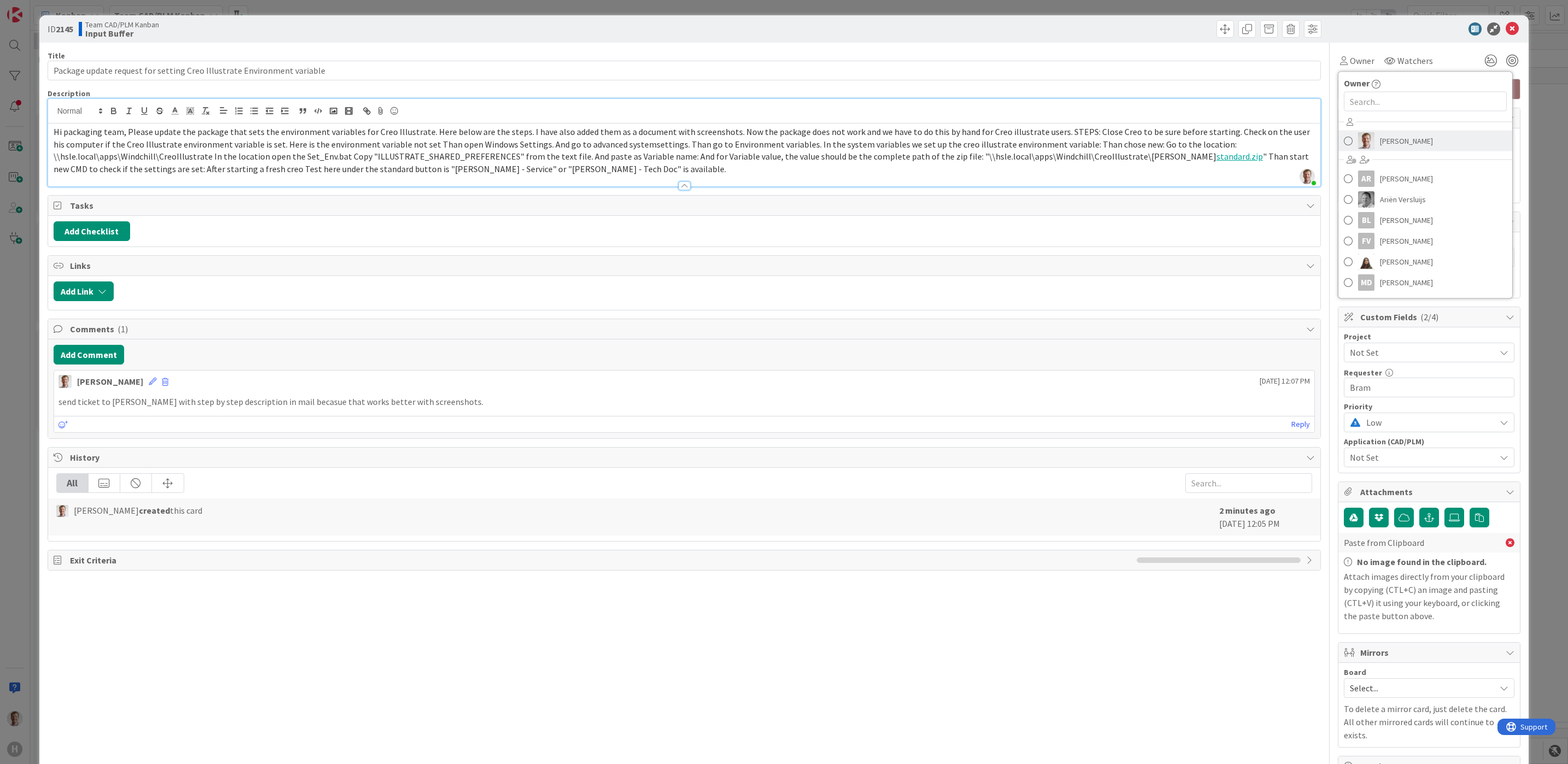
click at [1390, 137] on span "[PERSON_NAME]" at bounding box center [1406, 141] width 53 height 16
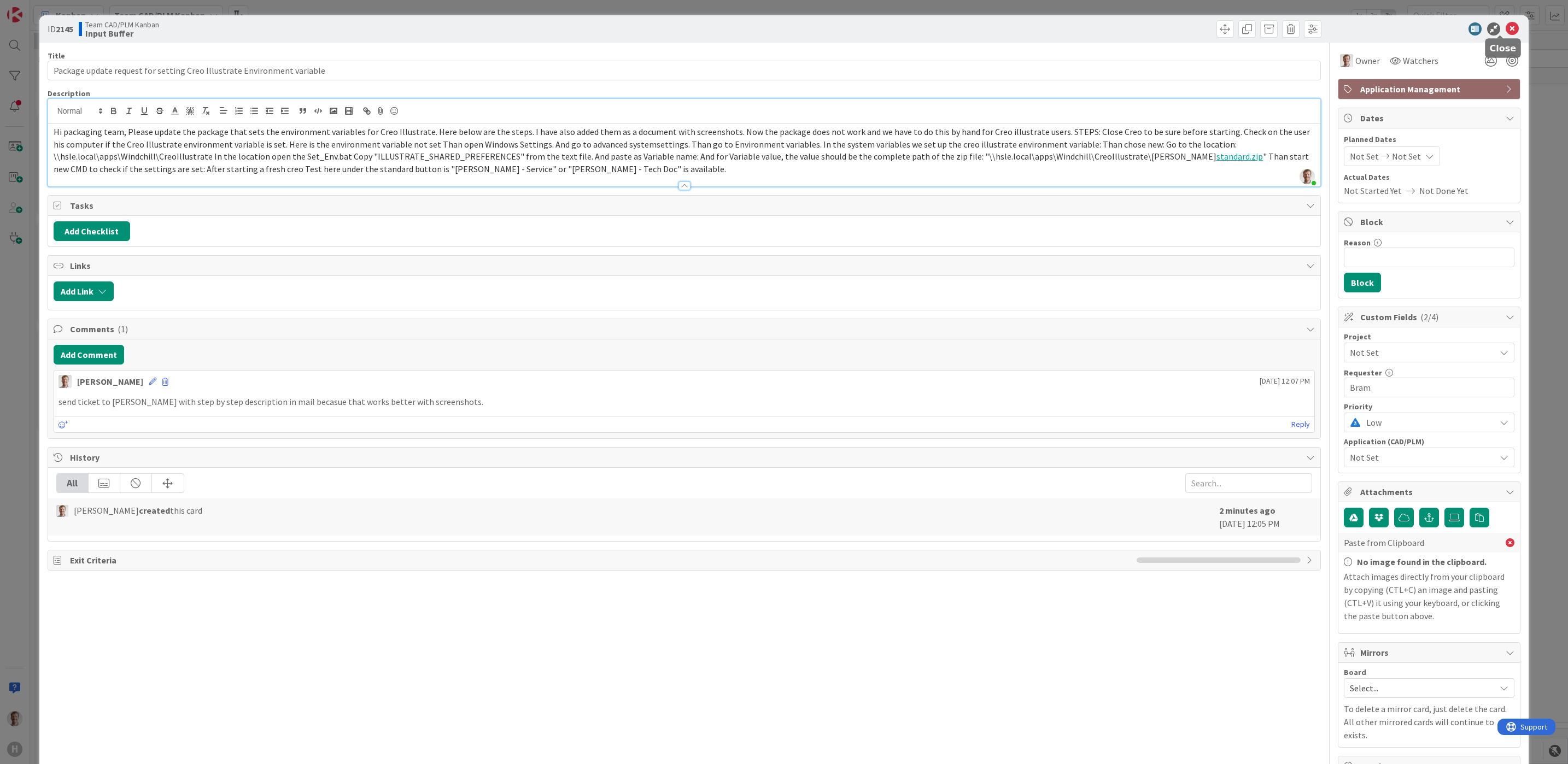
click at [1506, 32] on icon at bounding box center [1512, 29] width 13 height 13
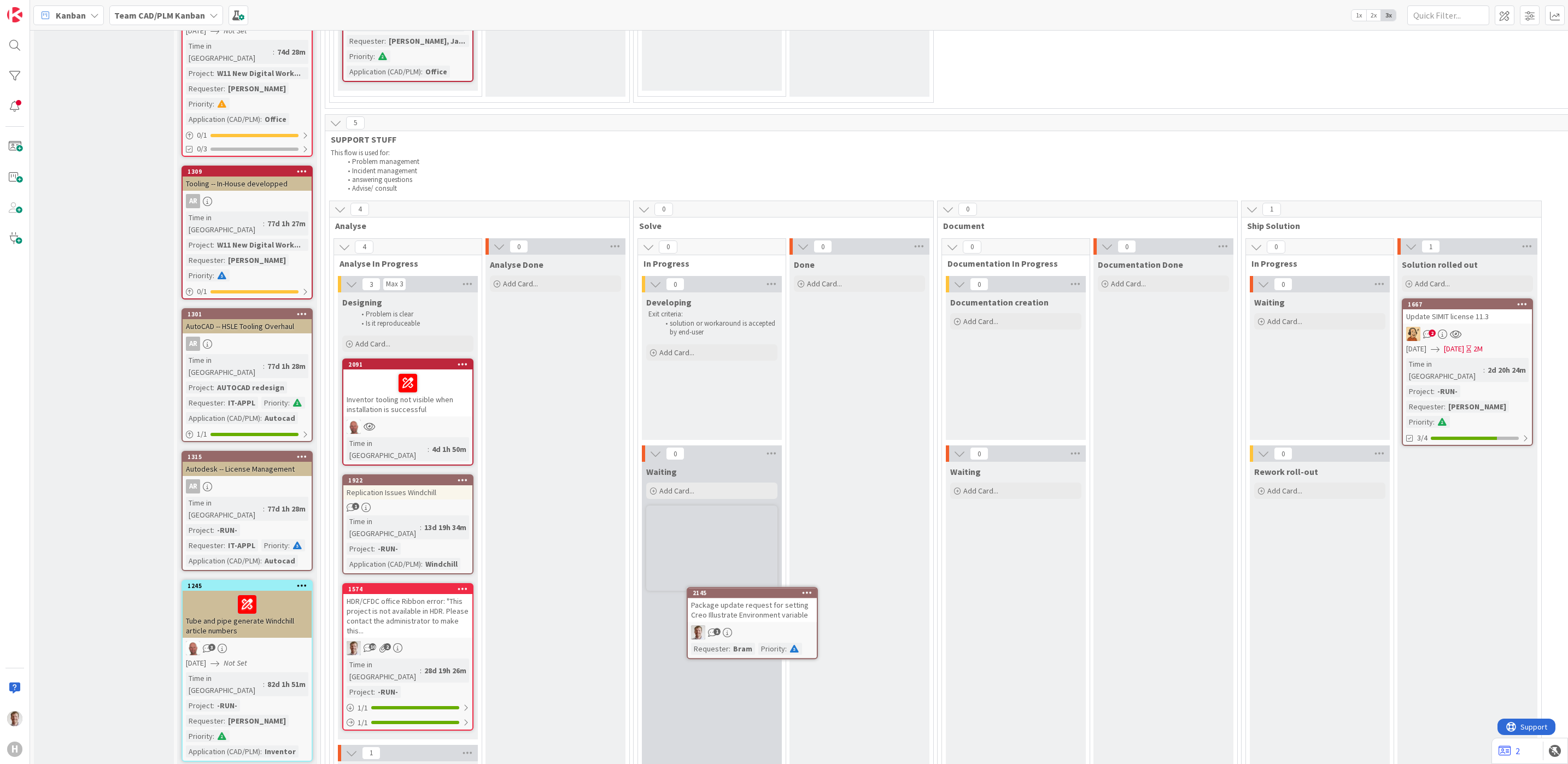
scroll to position [619, 0]
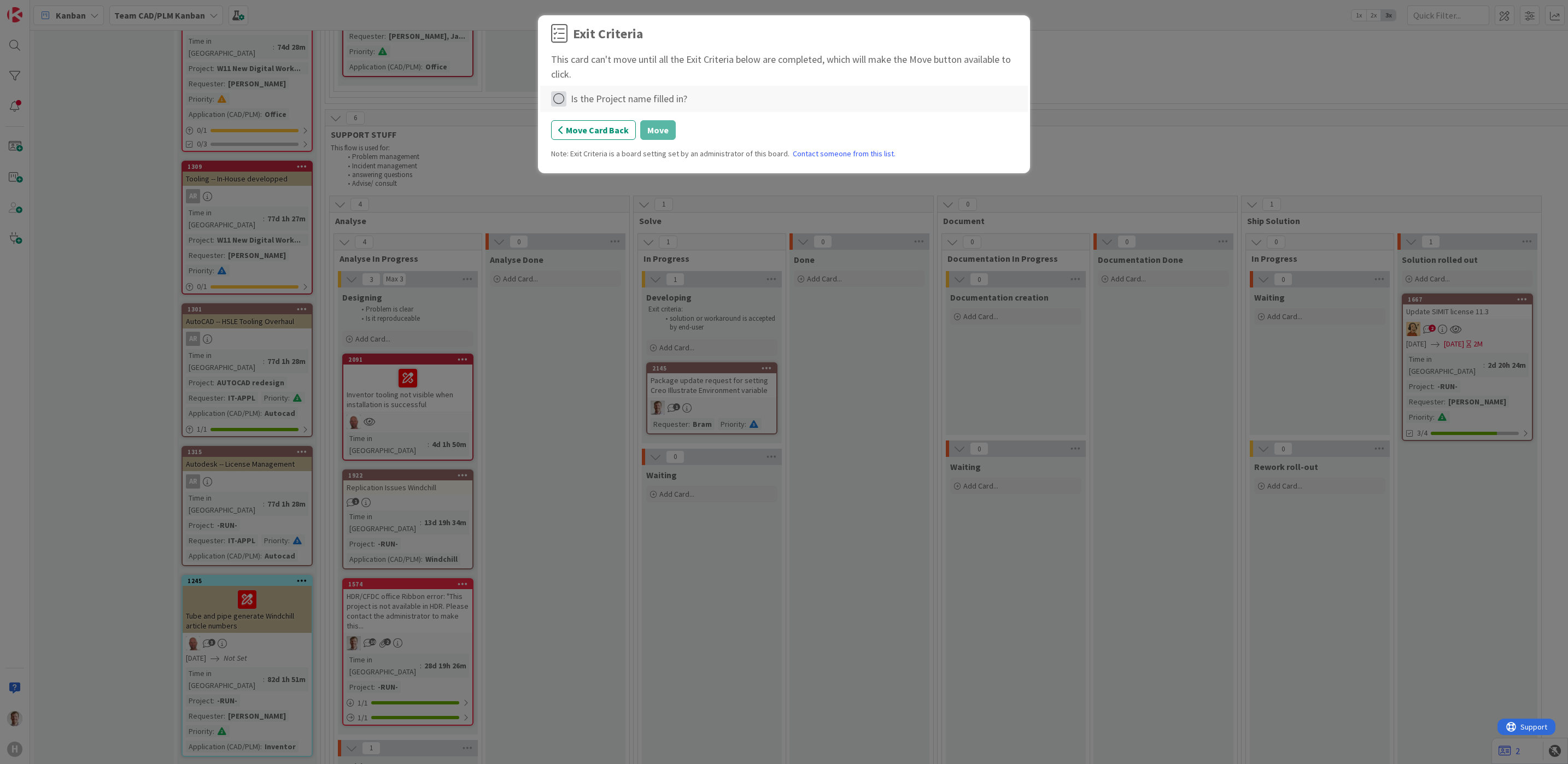
click at [566, 92] on icon at bounding box center [558, 99] width 15 height 15
click at [629, 122] on link "Complete" at bounding box center [620, 121] width 137 height 16
click at [655, 130] on button "Move" at bounding box center [658, 130] width 36 height 20
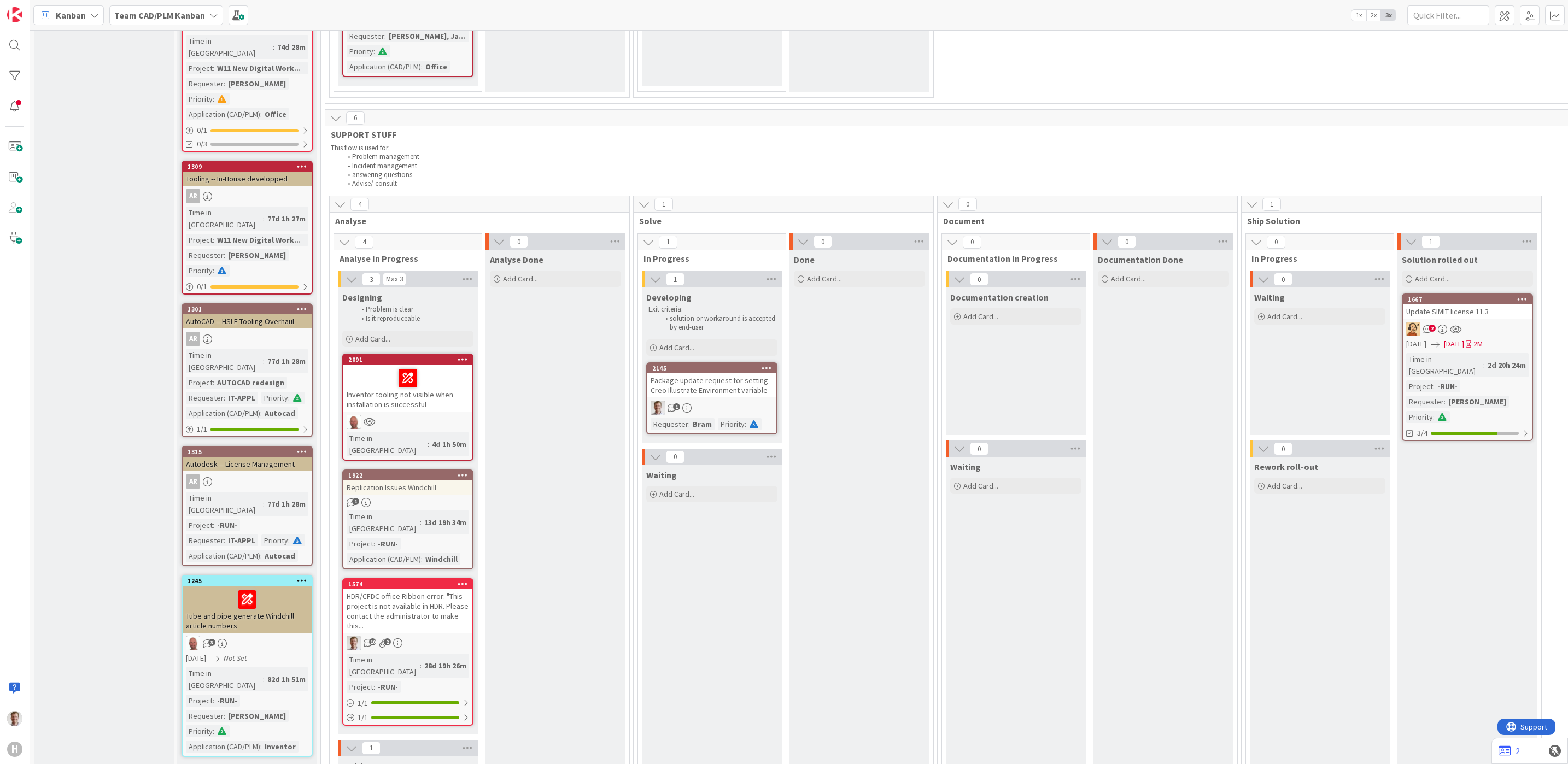
click at [725, 373] on div "Package update request for setting Creo Illustrate Environment variable" at bounding box center [712, 385] width 129 height 24
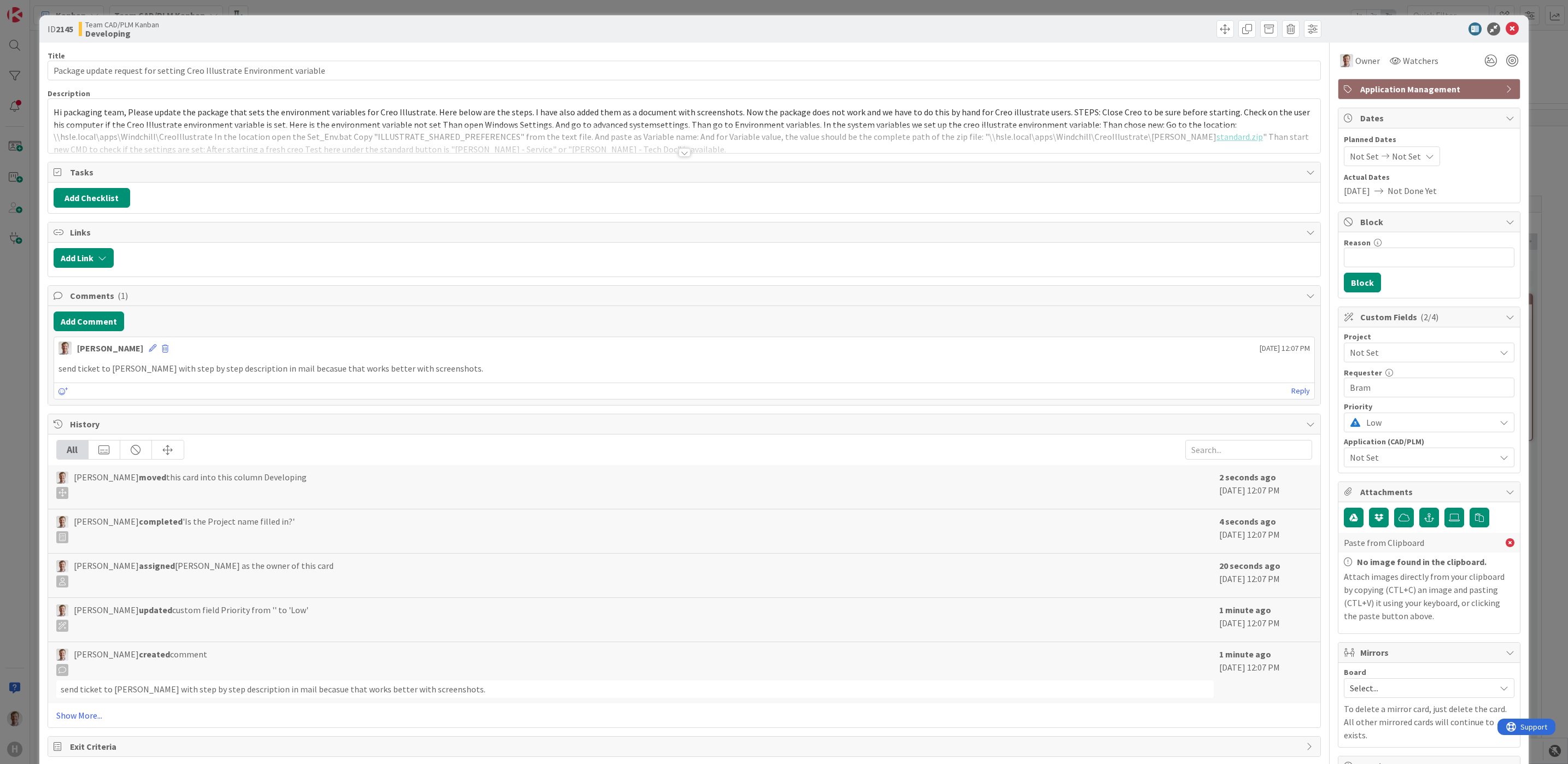
click at [1370, 351] on span "Not Set" at bounding box center [1419, 352] width 140 height 15
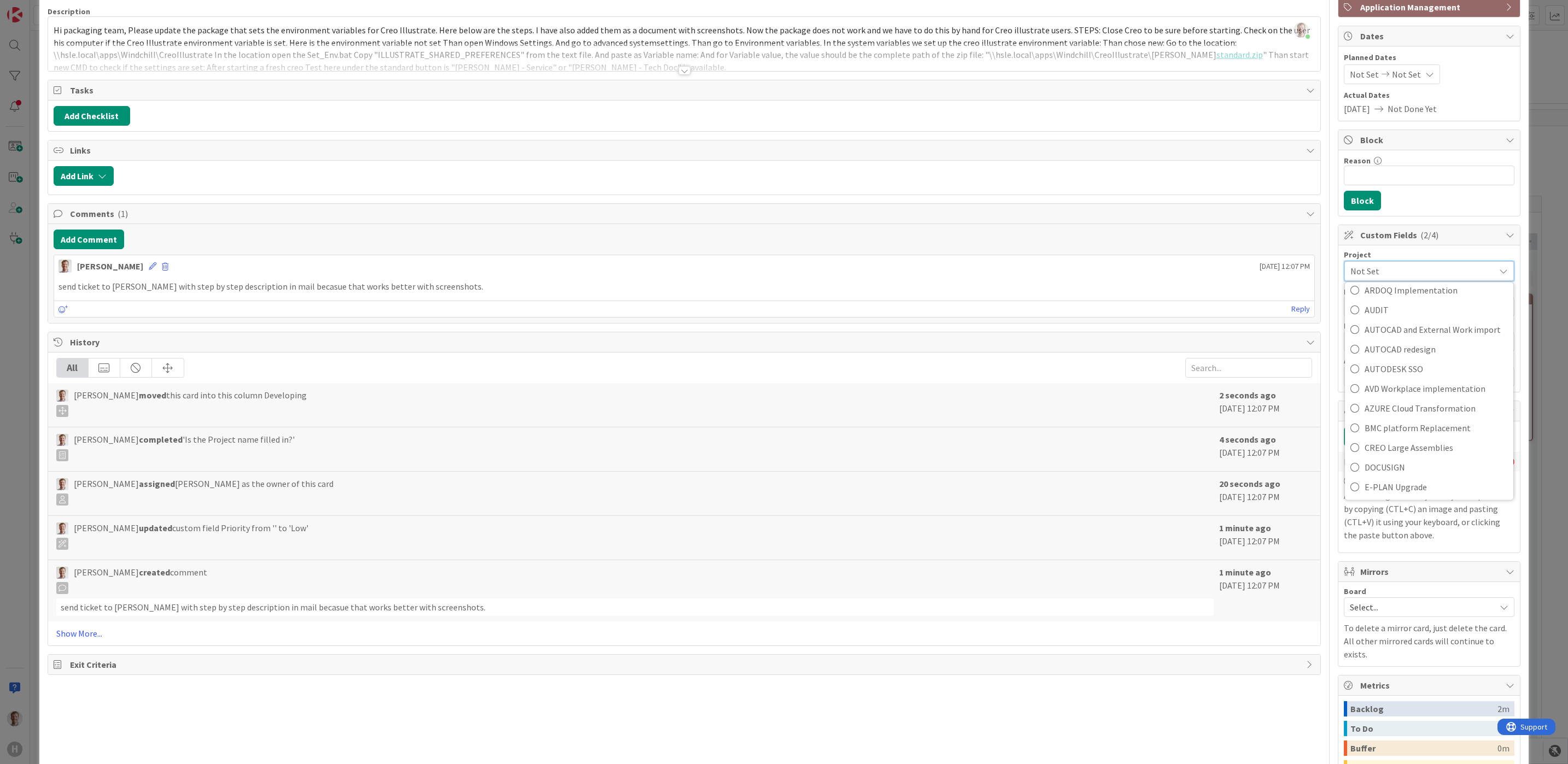
scroll to position [246, 0]
click at [1437, 373] on span "CREO Large Assemblies" at bounding box center [1436, 366] width 143 height 16
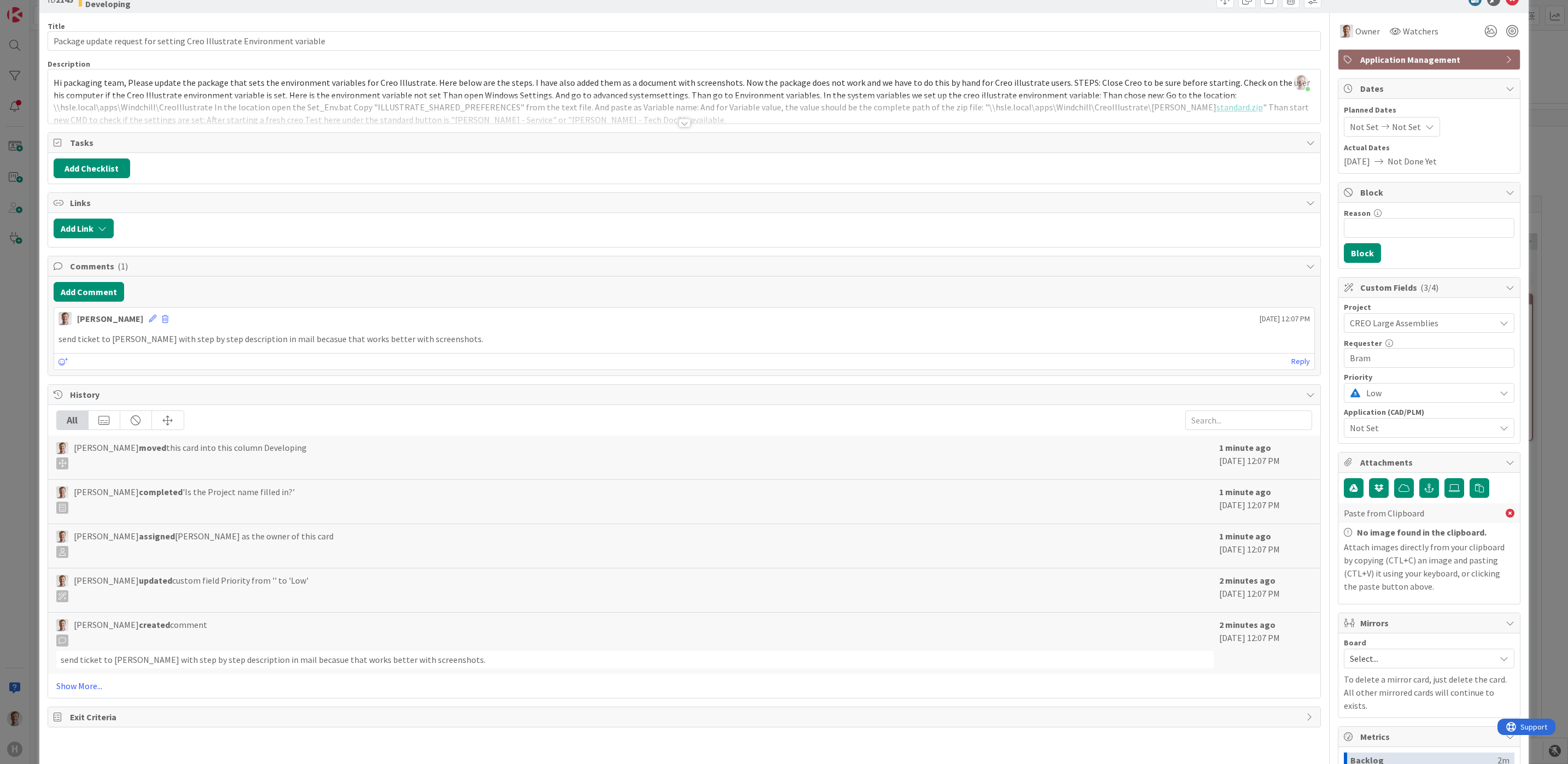
scroll to position [0, 0]
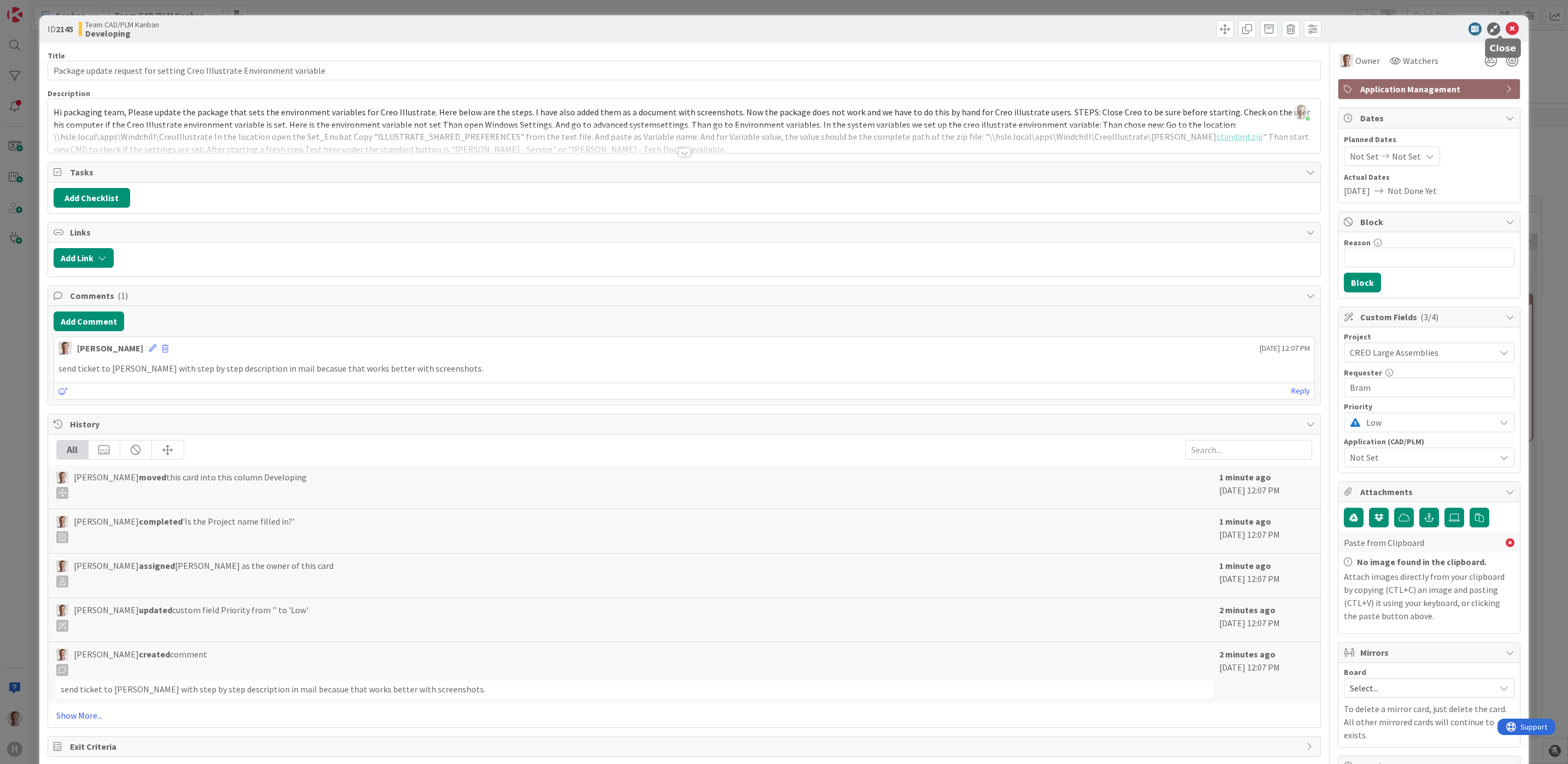
click at [1506, 27] on icon at bounding box center [1512, 29] width 13 height 13
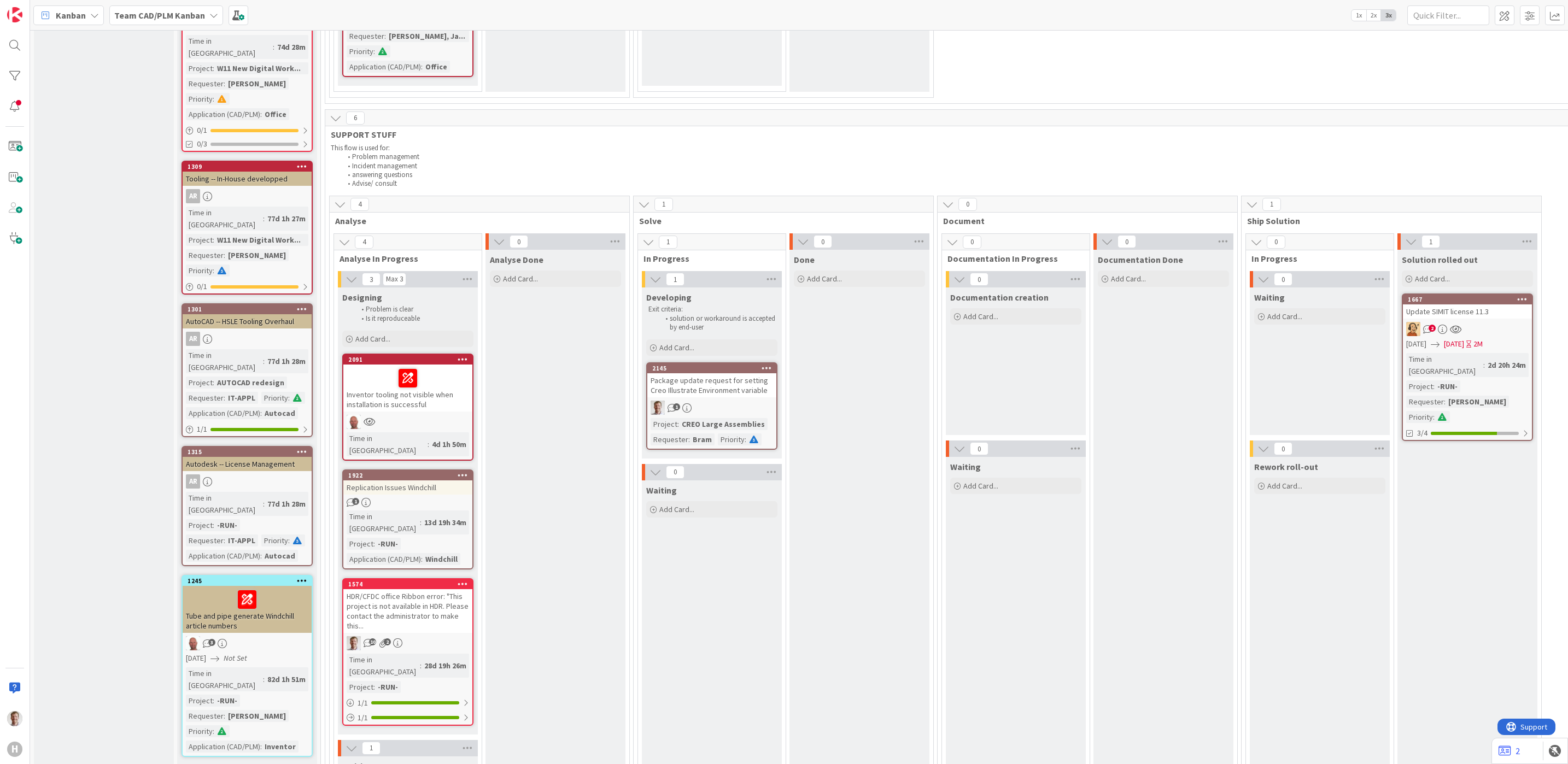
click at [698, 418] on div "CREO Large Assemblies" at bounding box center [723, 424] width 89 height 12
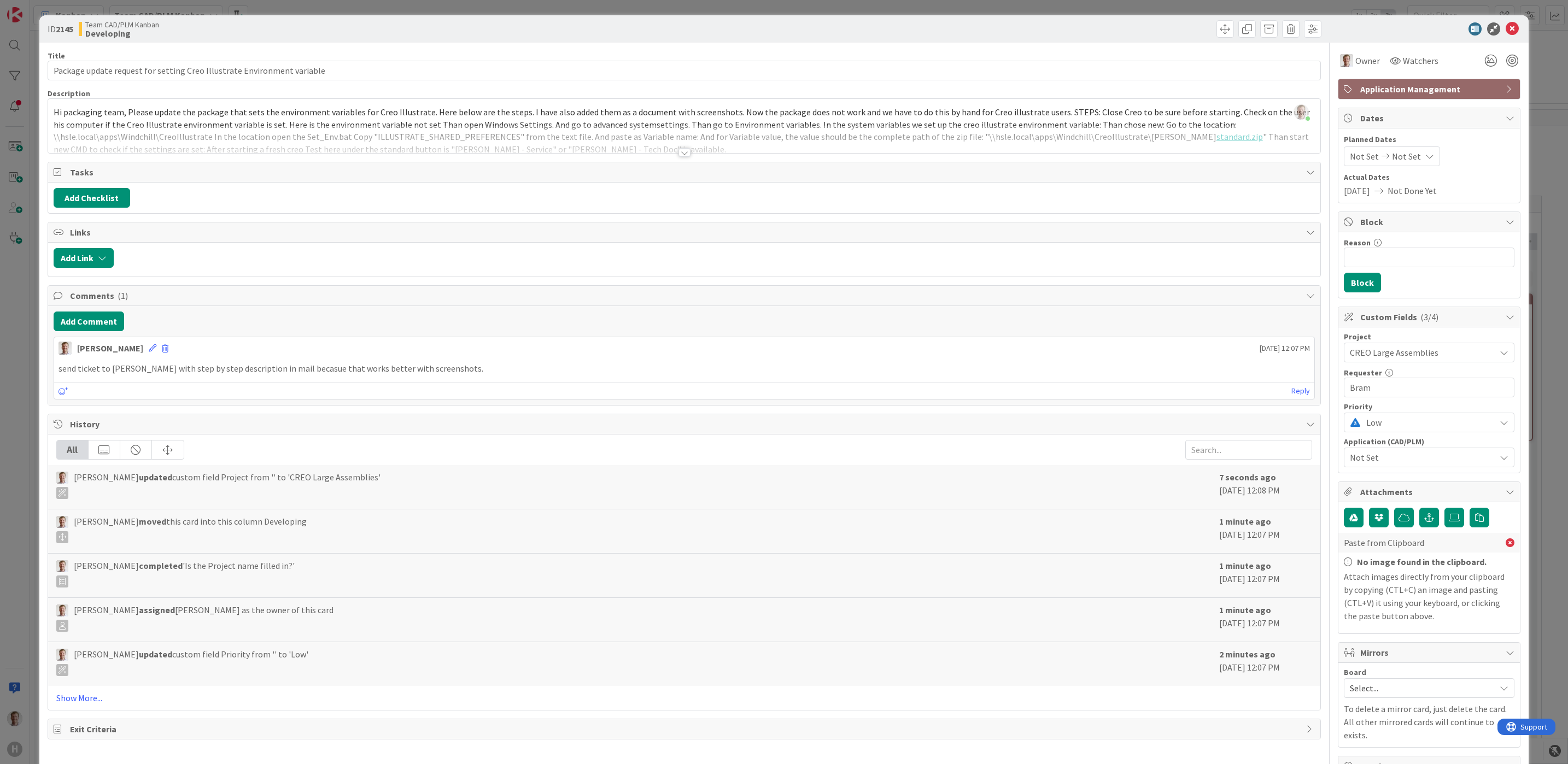
click at [1412, 356] on span "CREO Large Assemblies" at bounding box center [1419, 352] width 140 height 15
click at [1403, 404] on span "-LOCAL-" at bounding box center [1436, 398] width 143 height 16
click at [1506, 33] on icon at bounding box center [1512, 29] width 13 height 13
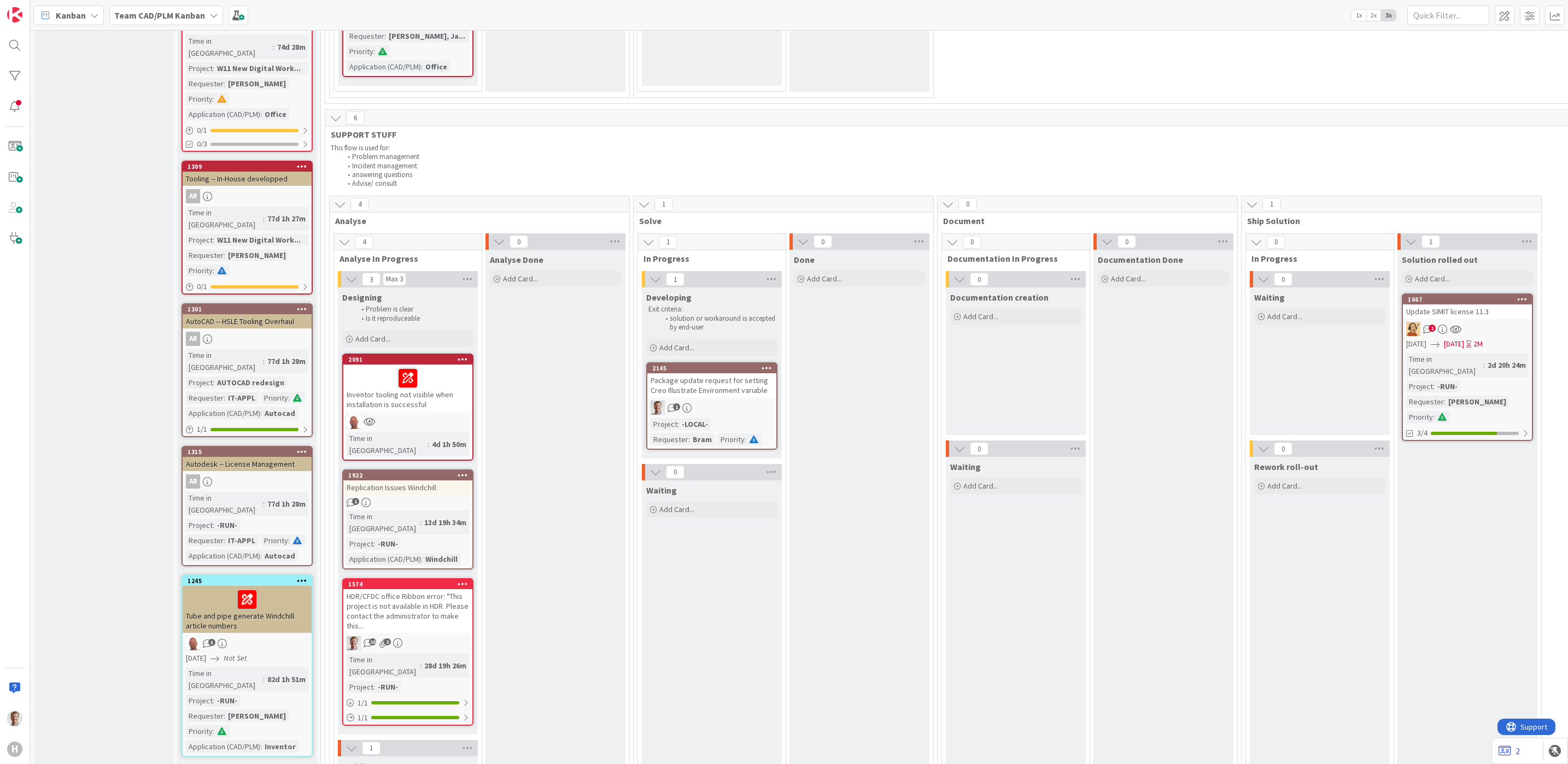
click at [735, 373] on div "Package update request for setting Creo Illustrate Environment variable" at bounding box center [712, 385] width 129 height 24
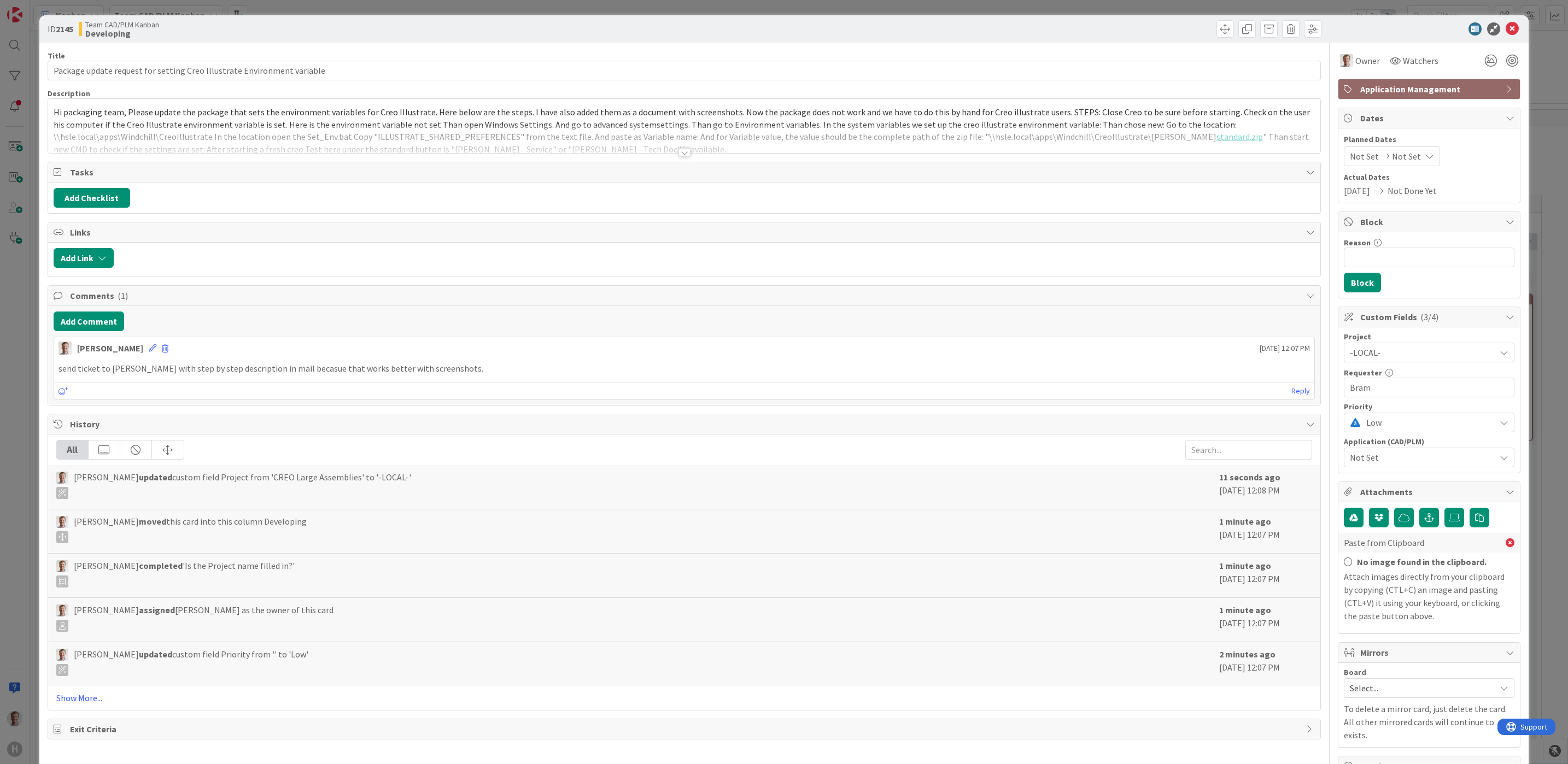
click at [1388, 358] on span "-LOCAL-" at bounding box center [1419, 352] width 140 height 15
click at [1390, 426] on span "-RUN-" at bounding box center [1436, 418] width 143 height 16
click at [1506, 33] on icon at bounding box center [1512, 29] width 13 height 13
